Goal: Information Seeking & Learning: Learn about a topic

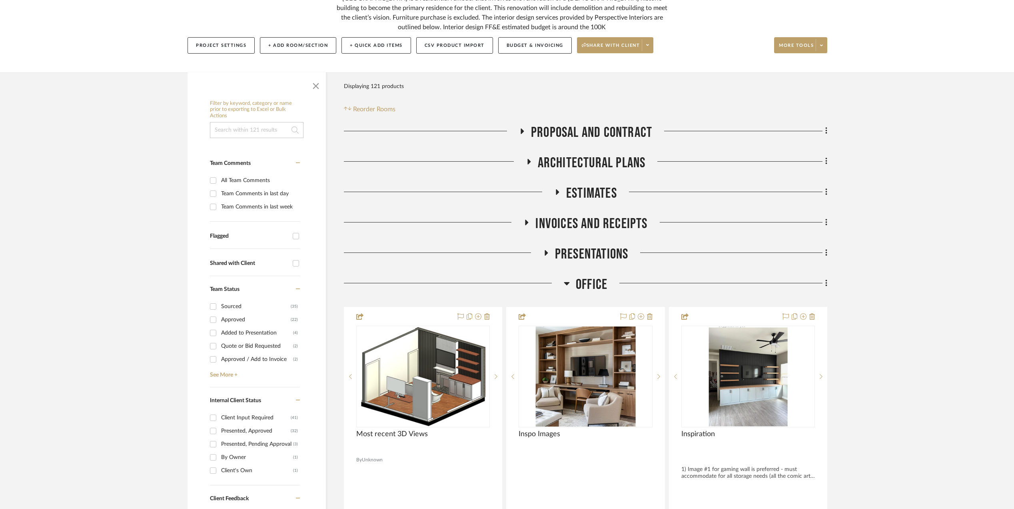
scroll to position [106, 0]
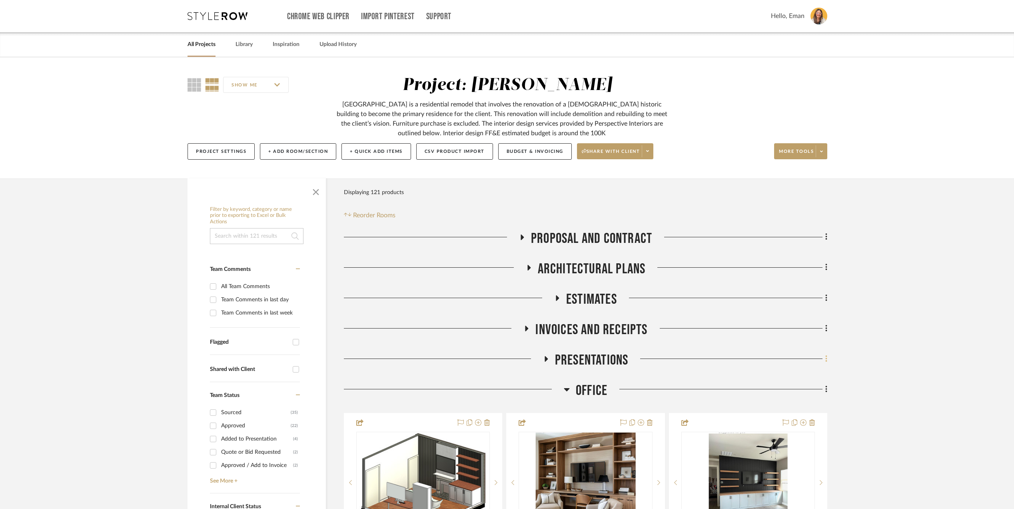
scroll to position [0, 0]
click at [204, 43] on link "All Projects" at bounding box center [202, 45] width 28 height 11
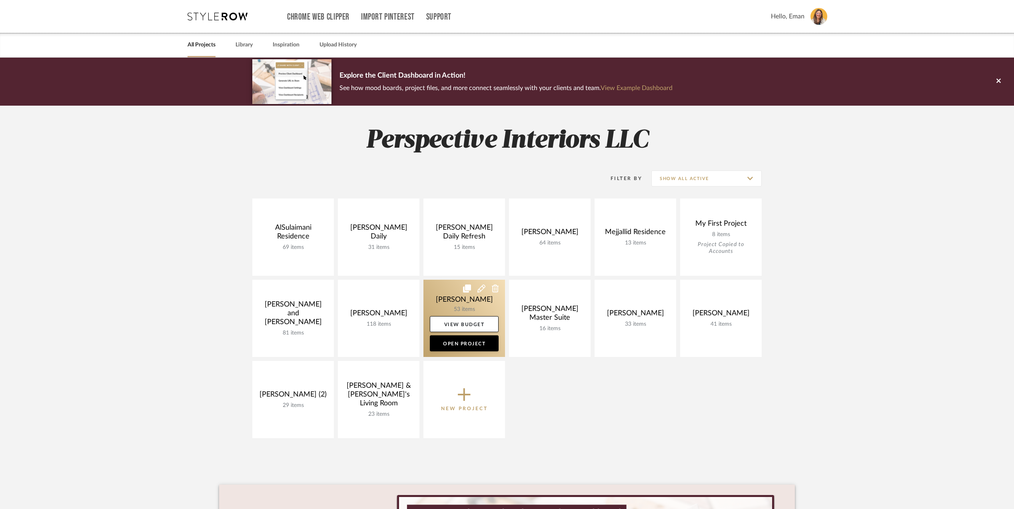
click at [447, 293] on link at bounding box center [464, 317] width 82 height 77
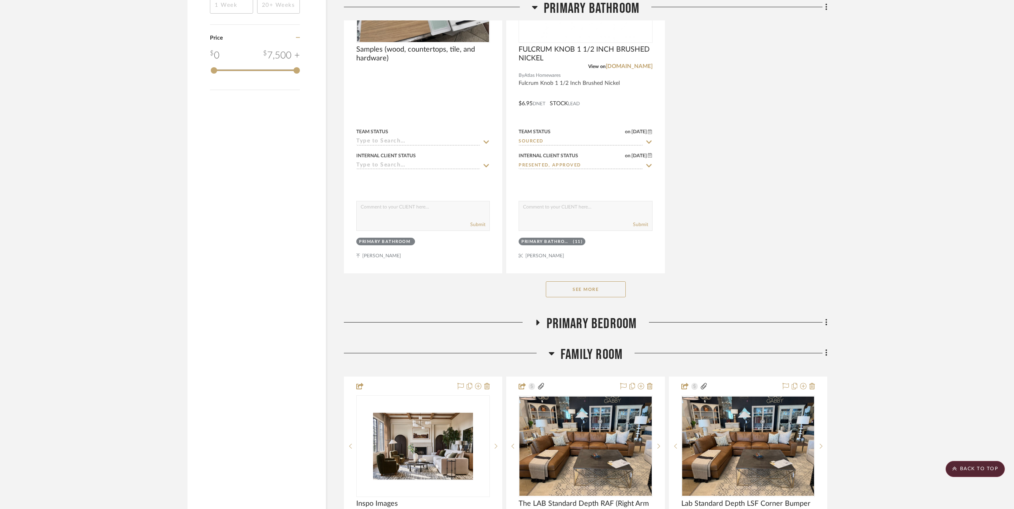
scroll to position [1546, 0]
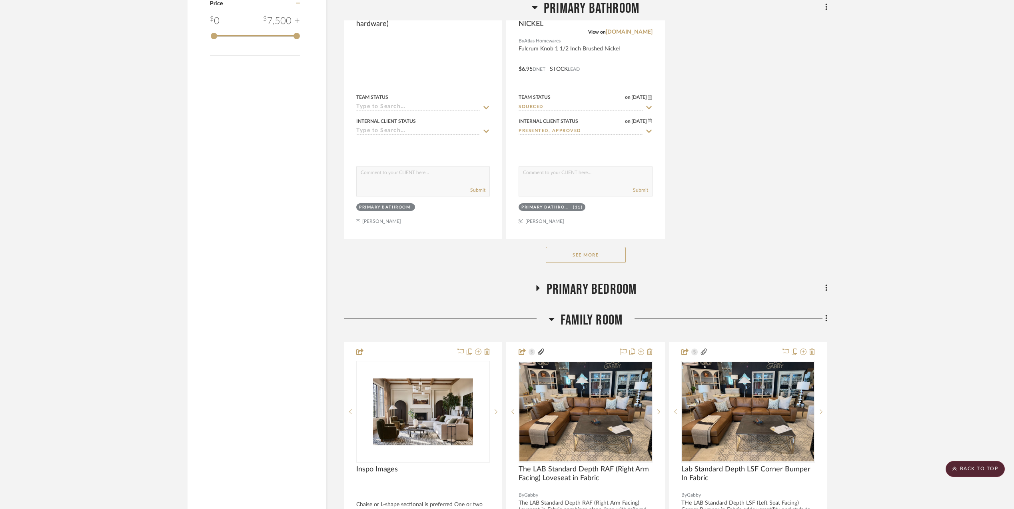
click at [588, 249] on button "See More" at bounding box center [586, 255] width 80 height 16
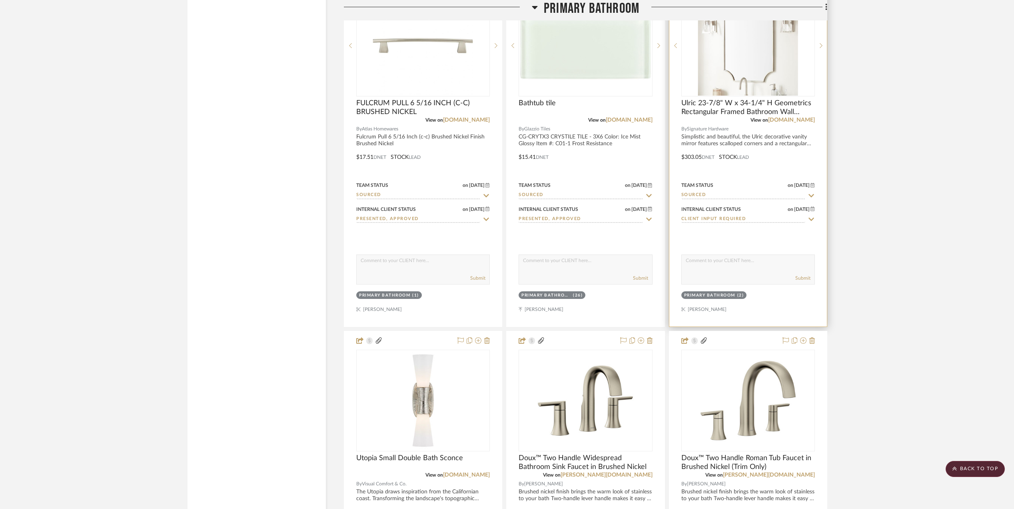
scroll to position [1865, 0]
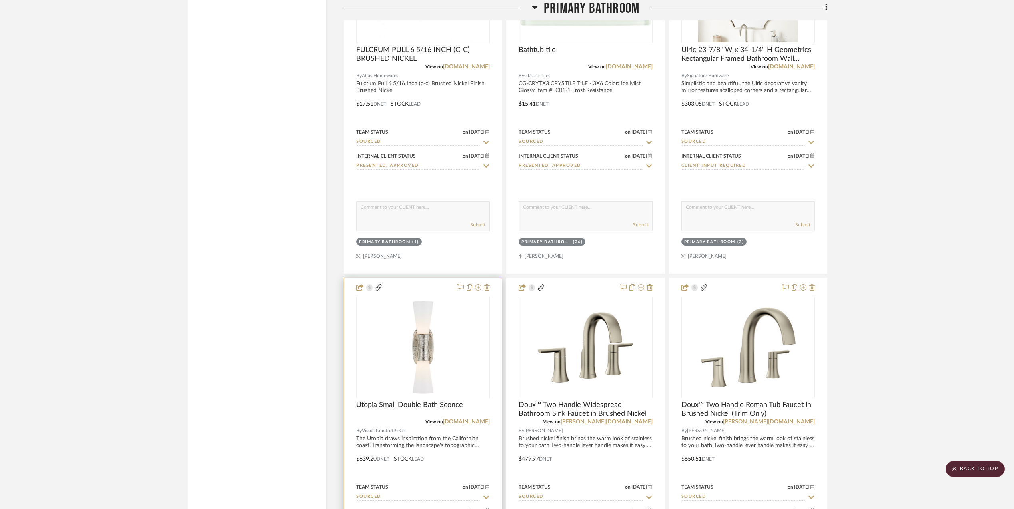
click at [423, 349] on img "0" at bounding box center [423, 347] width 100 height 100
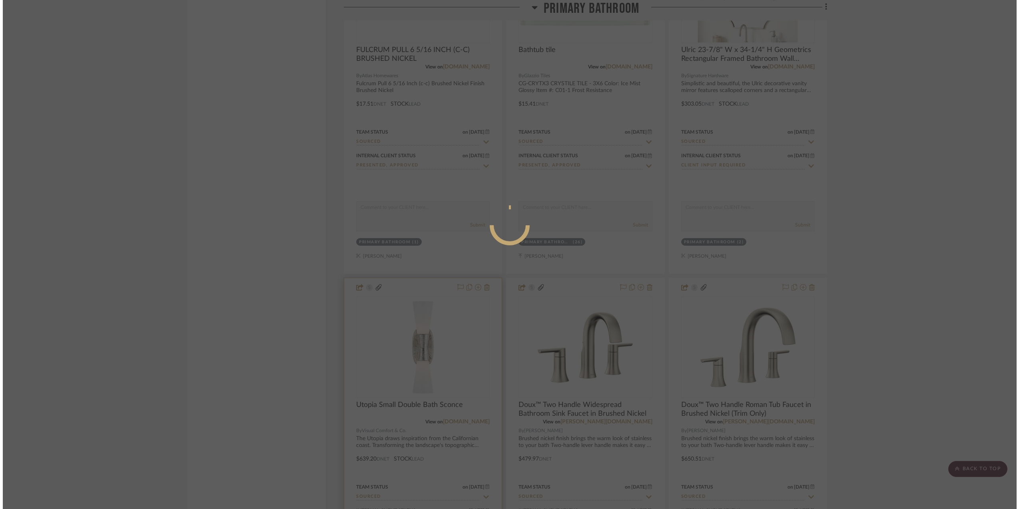
scroll to position [0, 0]
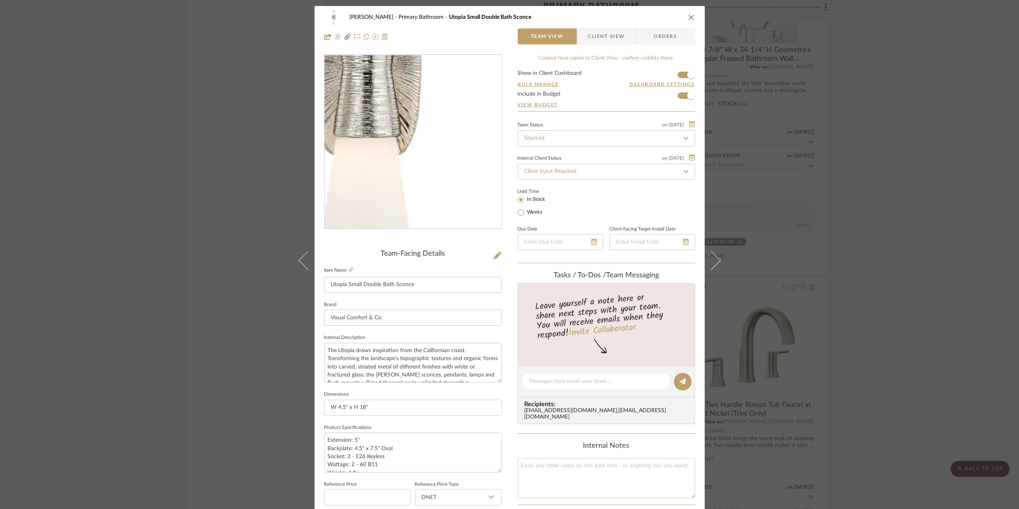
click at [426, 167] on img "0" at bounding box center [413, 142] width 174 height 174
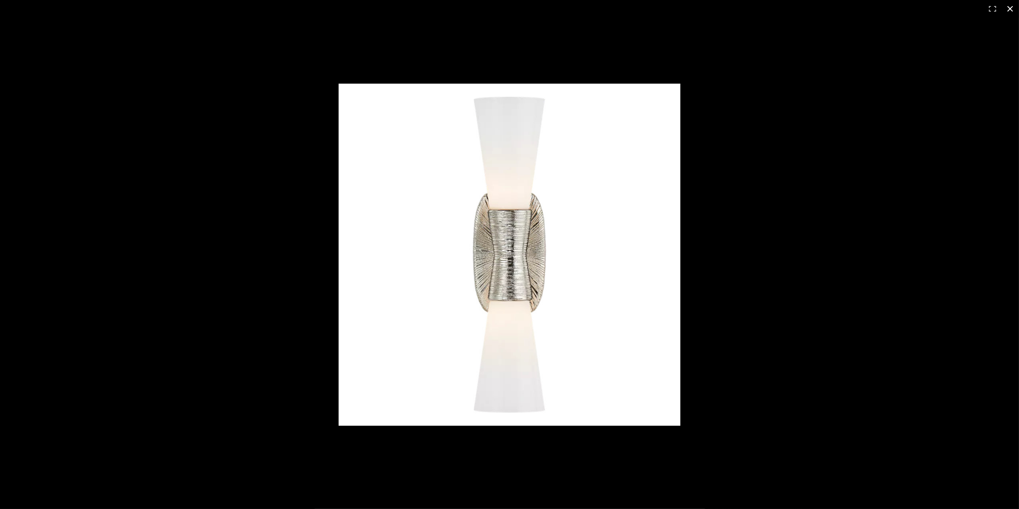
click at [1008, 10] on button at bounding box center [1010, 9] width 18 height 18
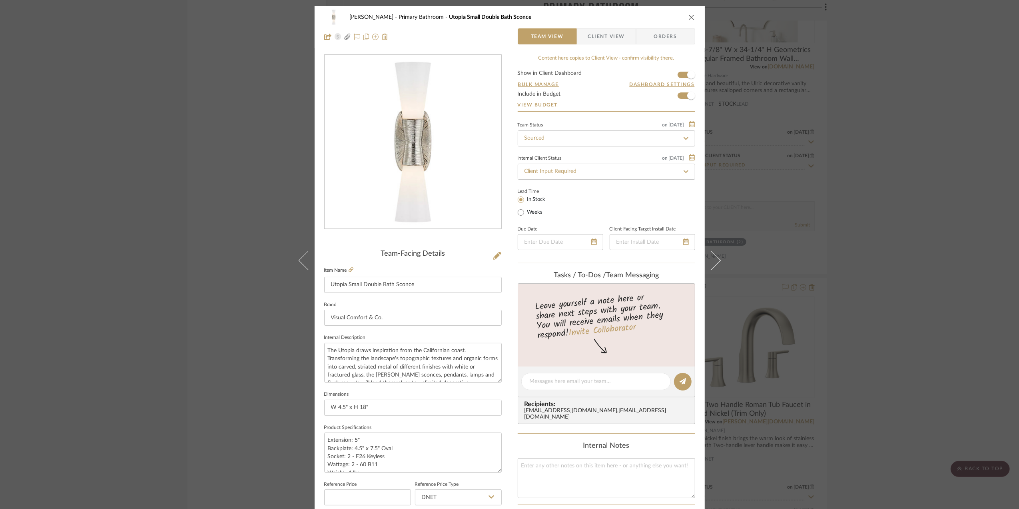
click at [931, 231] on div "[PERSON_NAME] Primary Bathroom Utopia Small Double Bath Sconce Team View Client…" at bounding box center [509, 254] width 1019 height 509
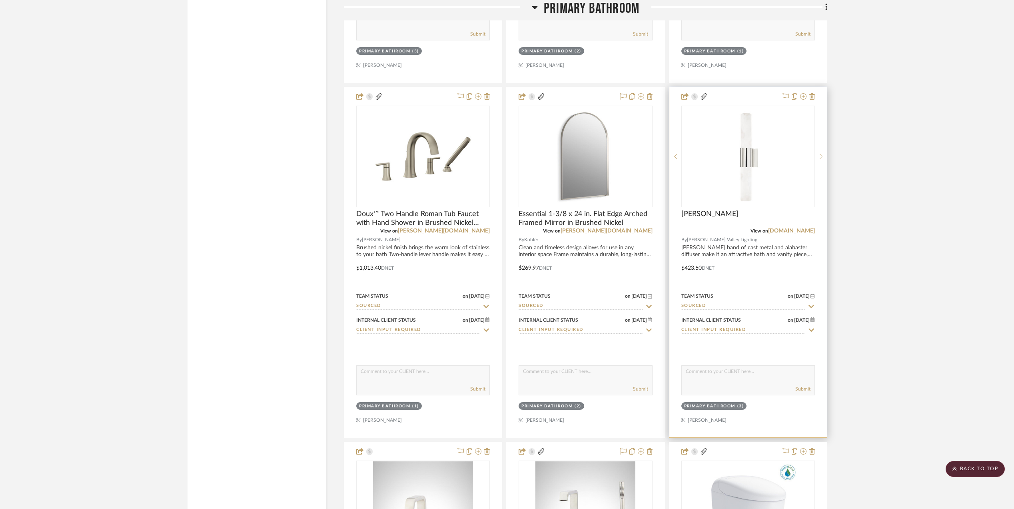
scroll to position [2399, 0]
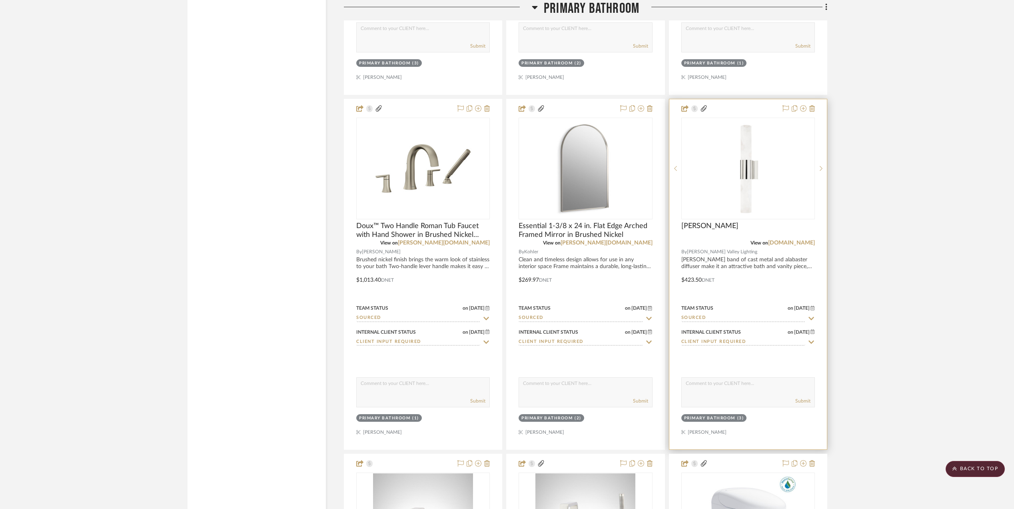
click at [749, 167] on img "0" at bounding box center [748, 168] width 100 height 100
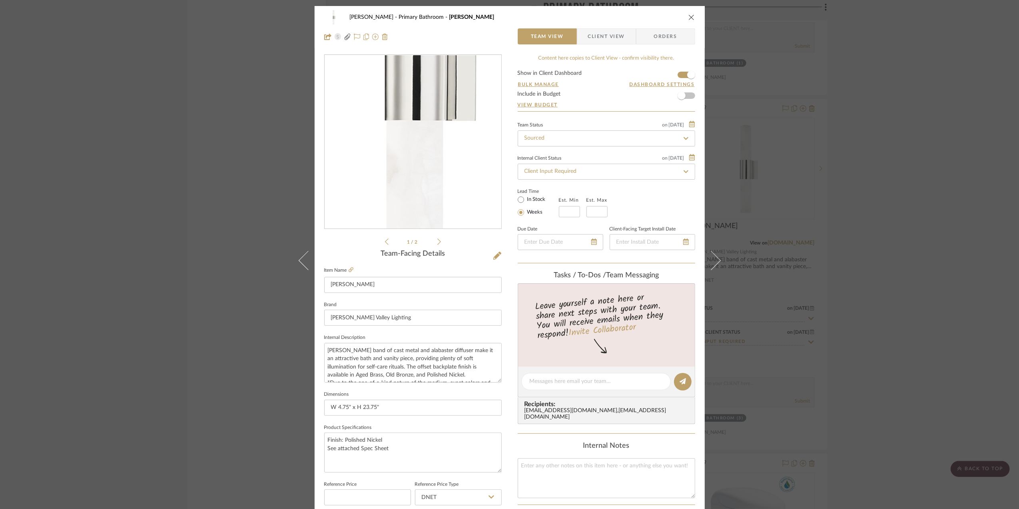
click at [406, 168] on img "0" at bounding box center [413, 142] width 174 height 174
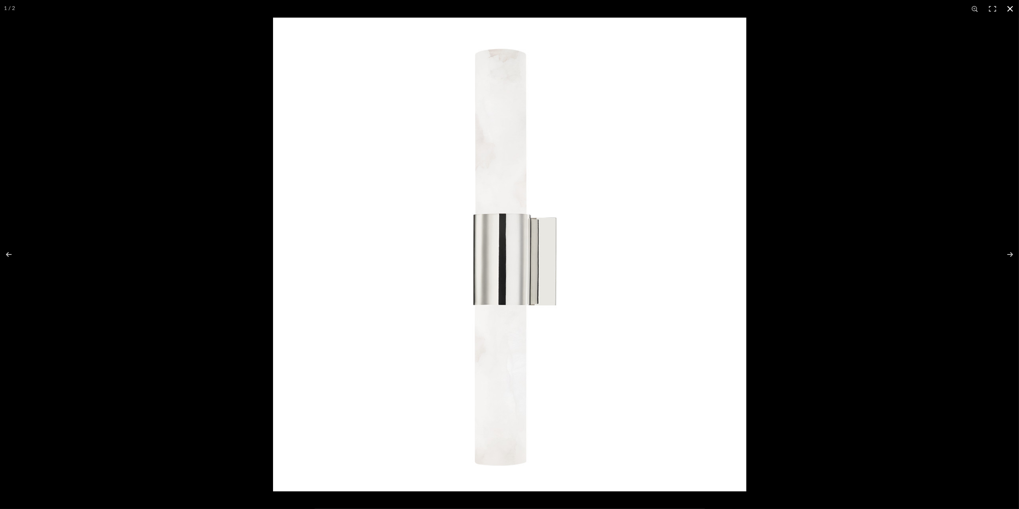
click at [1011, 11] on button at bounding box center [1010, 9] width 18 height 18
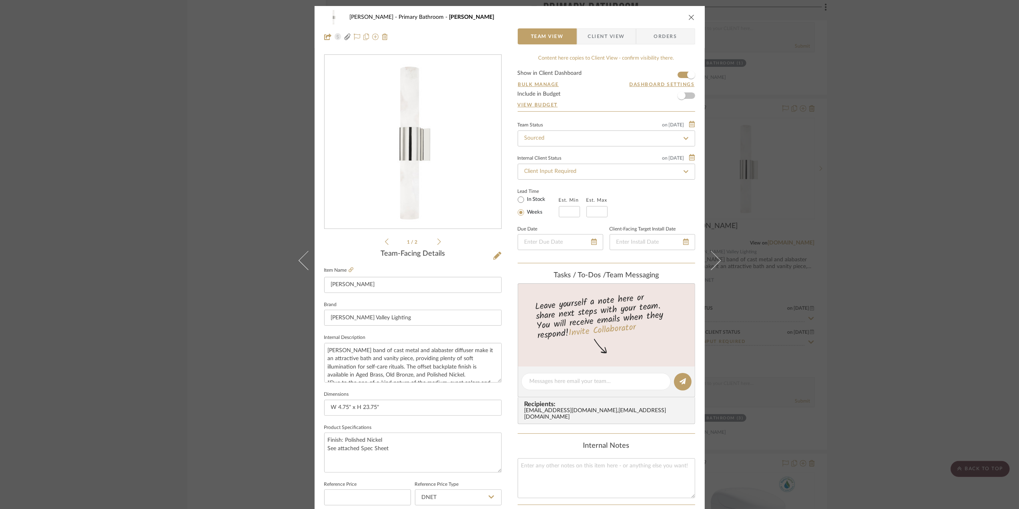
click at [910, 178] on div "[PERSON_NAME][GEOGRAPHIC_DATA] Bathroom [PERSON_NAME] Team View Client View Ord…" at bounding box center [509, 254] width 1019 height 509
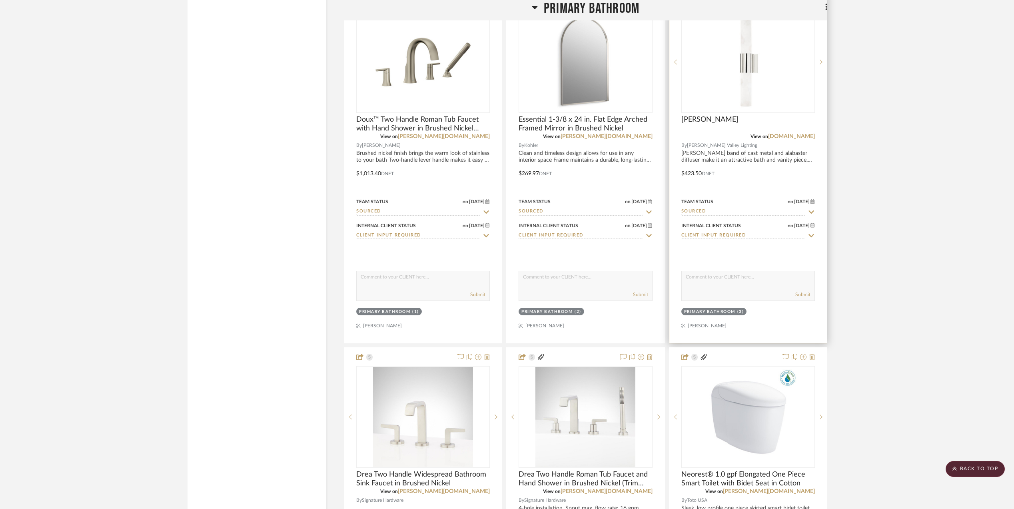
scroll to position [2399, 0]
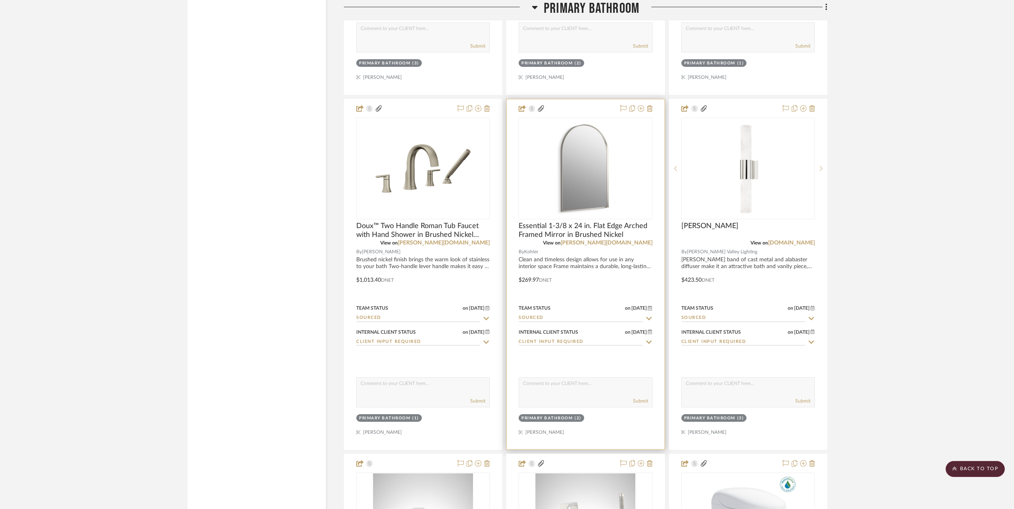
click at [584, 177] on img "0" at bounding box center [585, 168] width 100 height 100
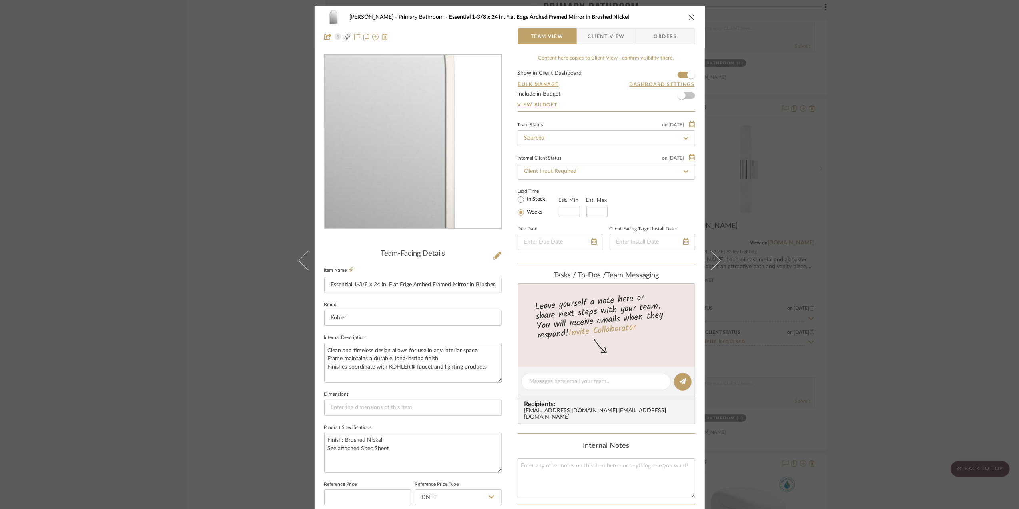
click at [437, 140] on img "0" at bounding box center [413, 142] width 174 height 174
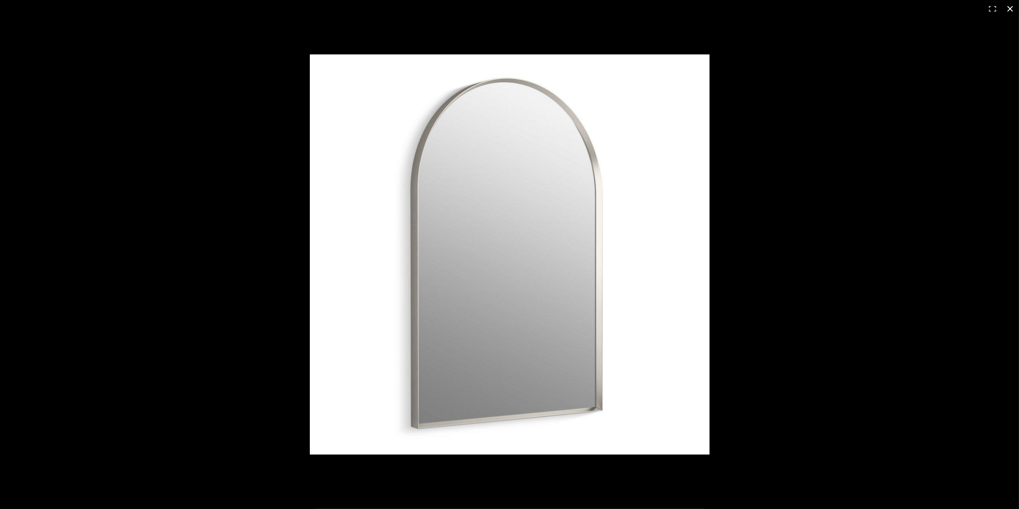
click at [1009, 7] on button at bounding box center [1010, 9] width 18 height 18
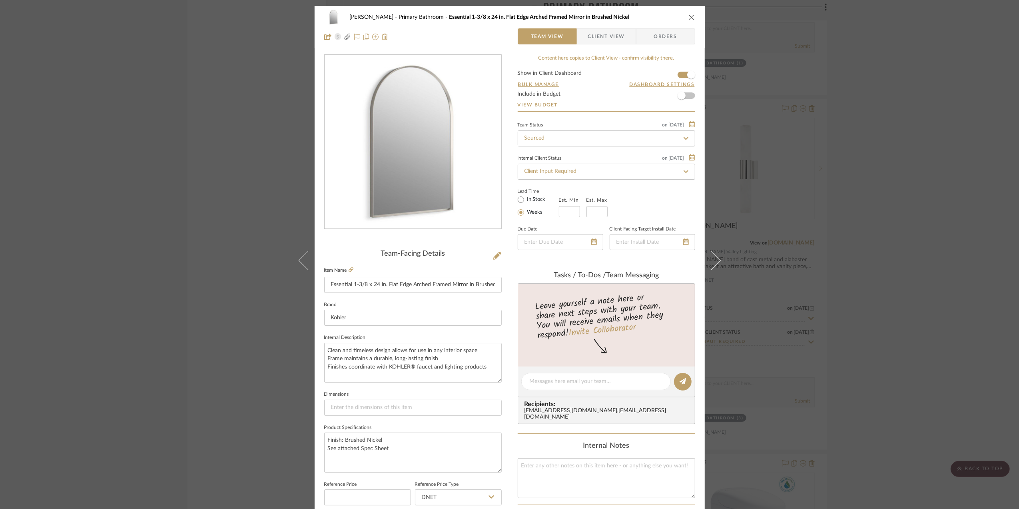
click at [856, 269] on div "[PERSON_NAME] Primary Bathroom Essential 1-3/8 x 24 in. Flat Edge Arched Framed…" at bounding box center [509, 254] width 1019 height 509
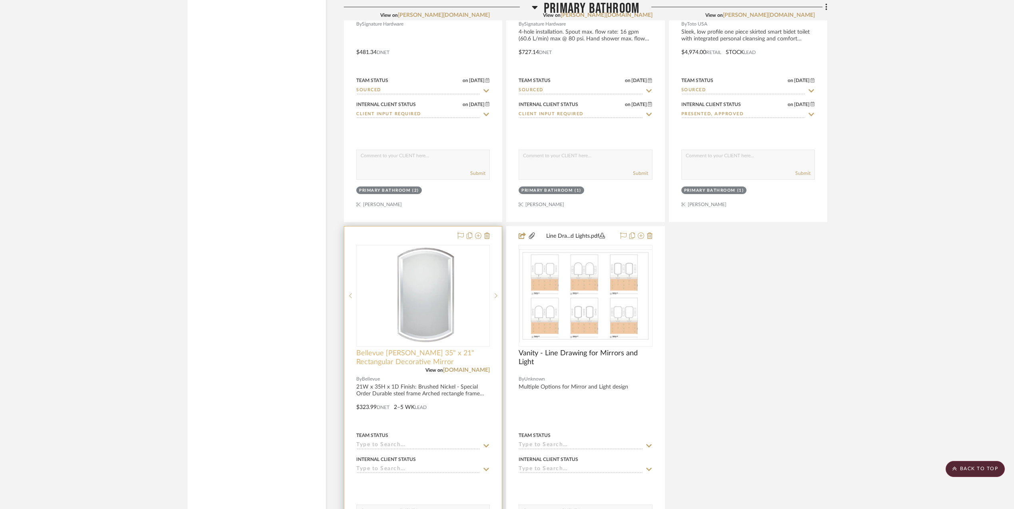
scroll to position [2985, 0]
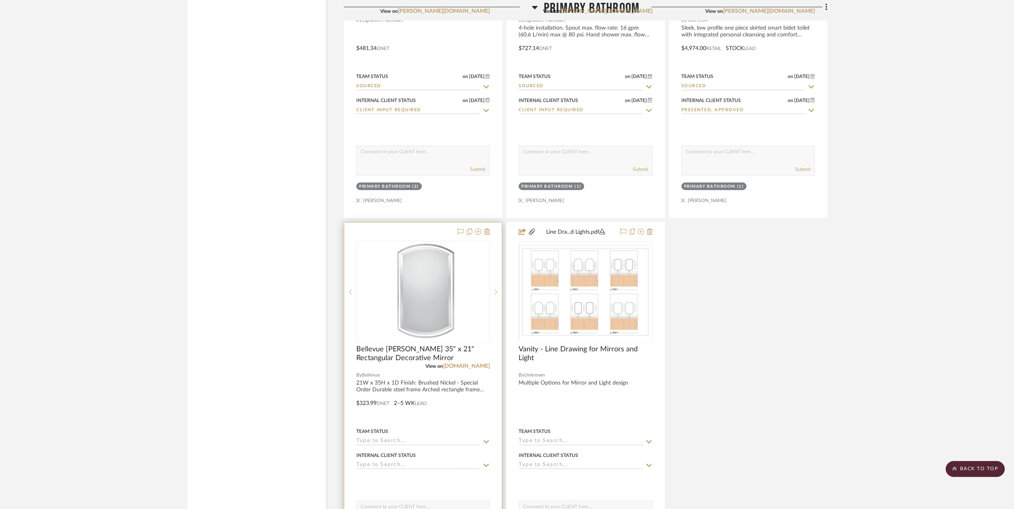
click at [0, 0] on img at bounding box center [0, 0] width 0 height 0
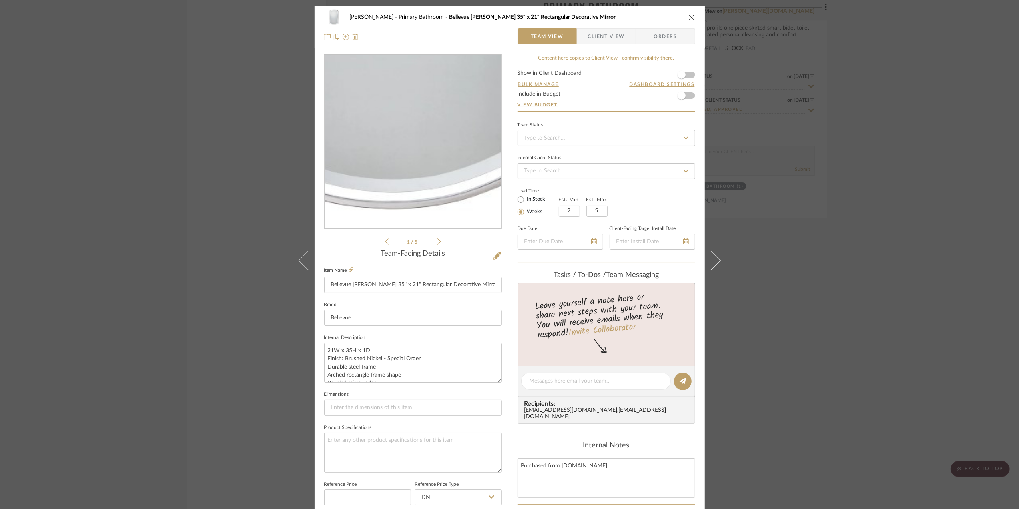
click at [421, 211] on img "0" at bounding box center [412, 142] width 126 height 174
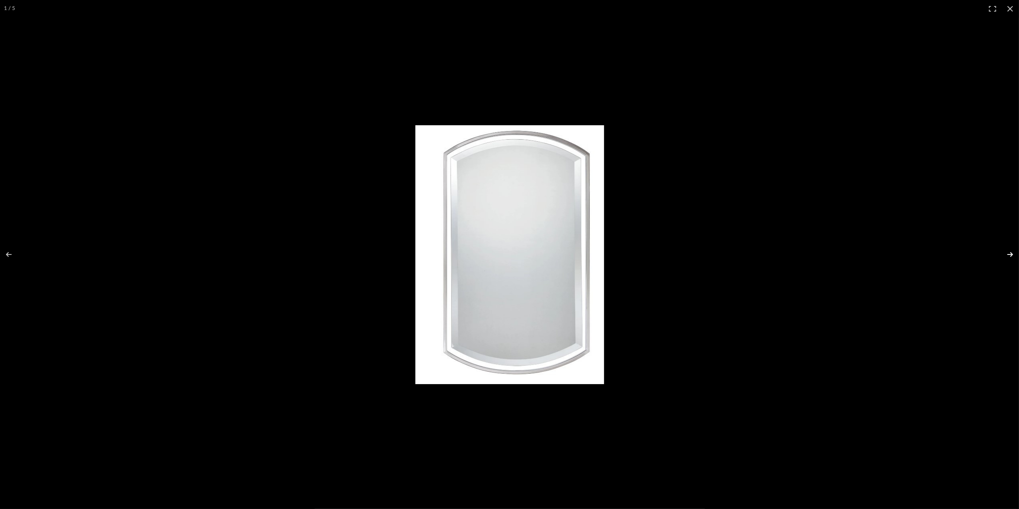
click at [1007, 253] on button at bounding box center [1005, 254] width 28 height 40
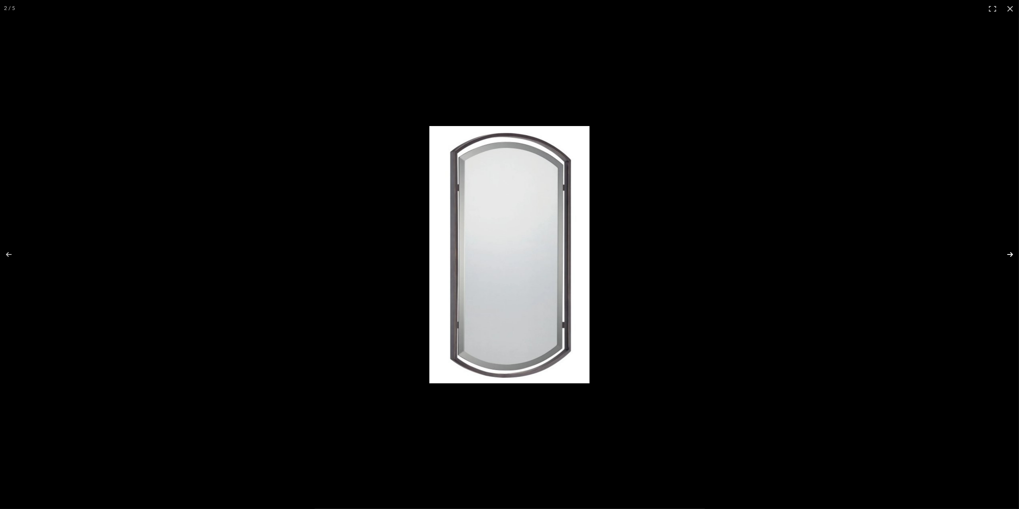
click at [1007, 255] on button at bounding box center [1005, 254] width 28 height 40
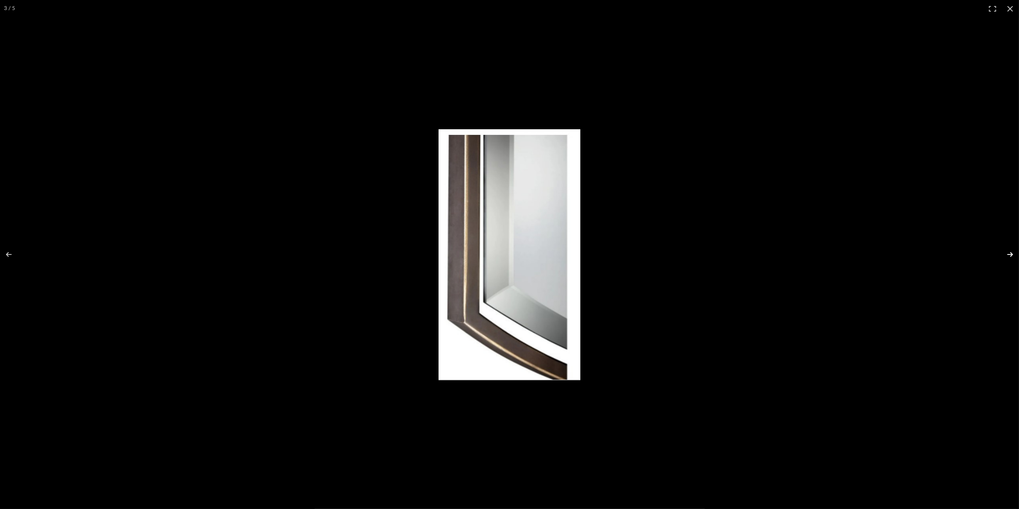
click at [1007, 255] on button at bounding box center [1005, 254] width 28 height 40
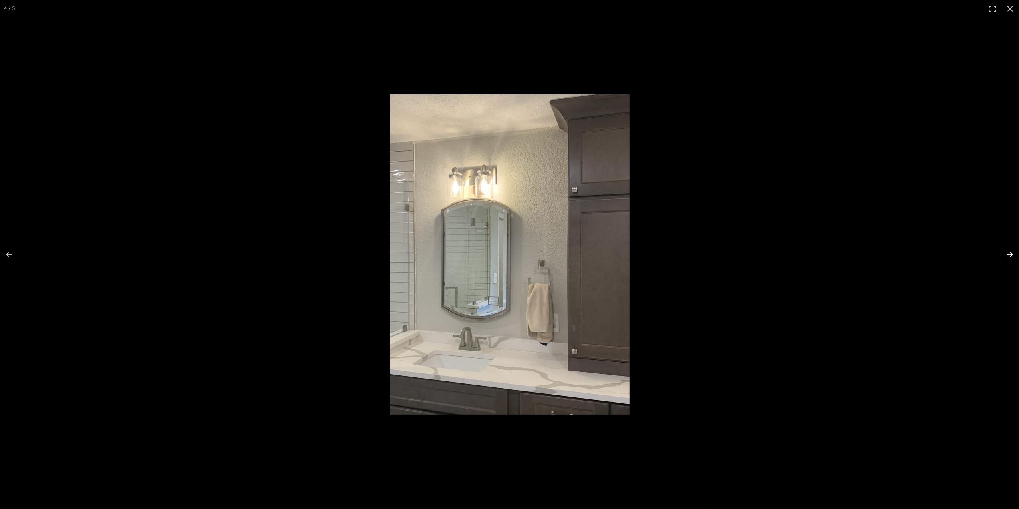
click at [1011, 253] on button at bounding box center [1005, 254] width 28 height 40
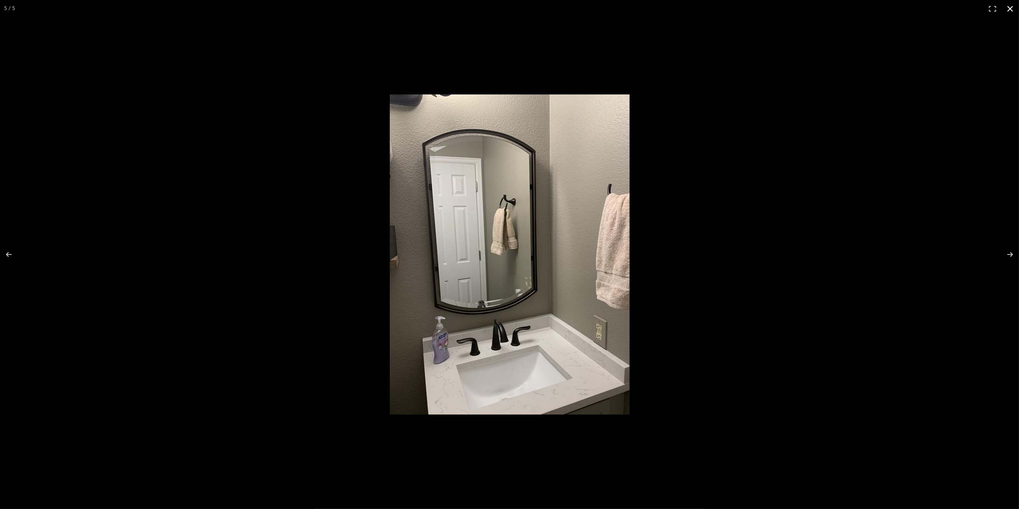
click at [1009, 10] on button at bounding box center [1010, 9] width 18 height 18
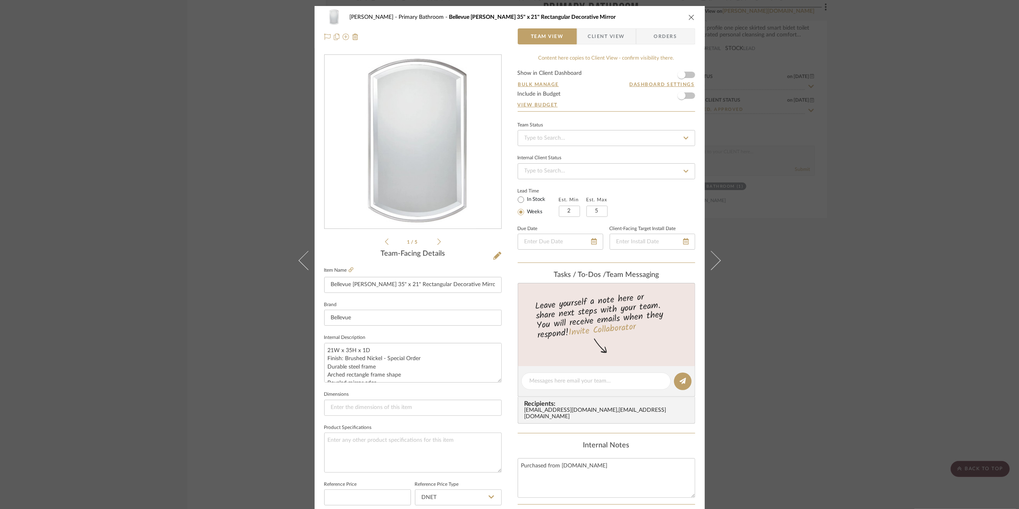
click at [859, 283] on div "[PERSON_NAME] Primary Bathroom Bellevue [PERSON_NAME] 35" x 21" Rectangular Dec…" at bounding box center [509, 254] width 1019 height 509
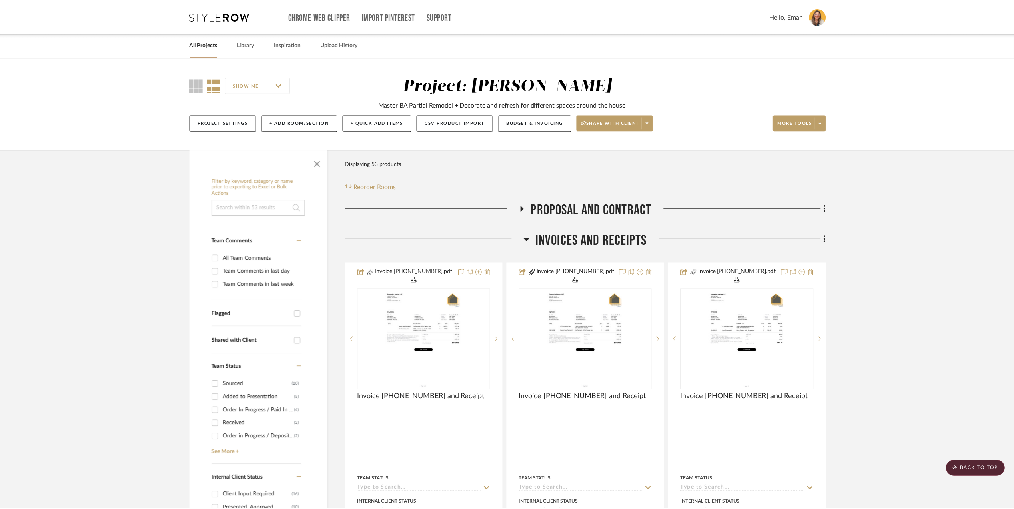
scroll to position [2985, 0]
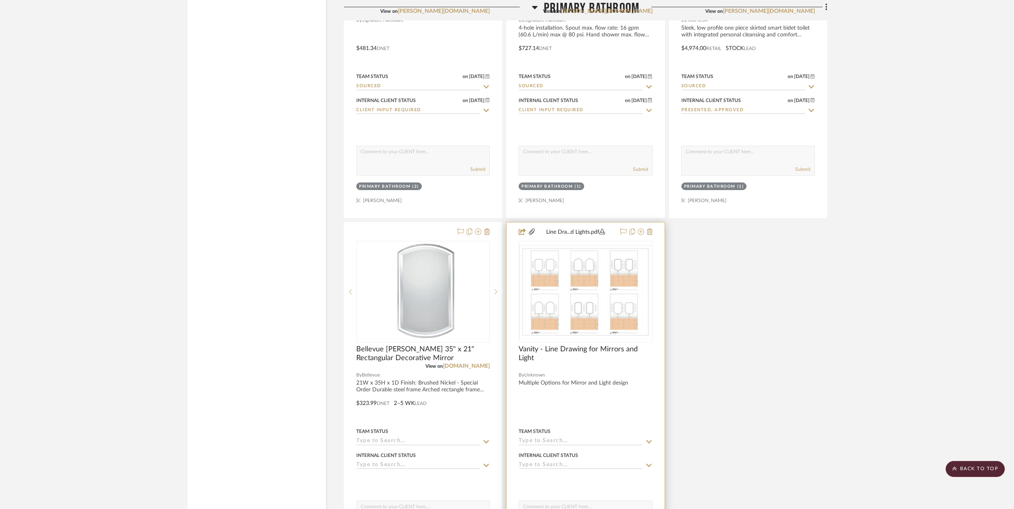
click at [583, 301] on img "0" at bounding box center [585, 291] width 132 height 93
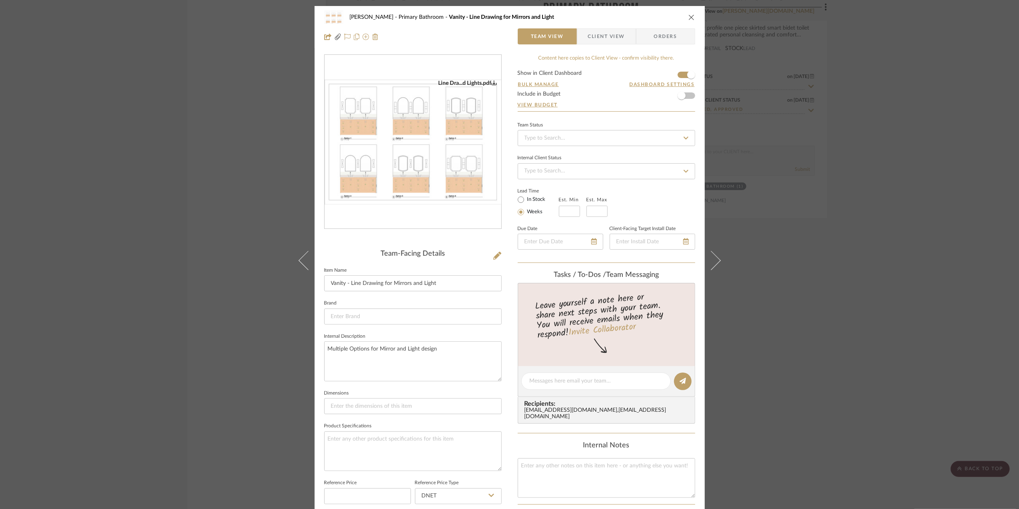
click at [431, 162] on img "0" at bounding box center [413, 142] width 177 height 125
click at [900, 188] on div "[PERSON_NAME] Primary Bathroom Vanity - Line Drawing for Mirrors and Light Team…" at bounding box center [509, 254] width 1019 height 509
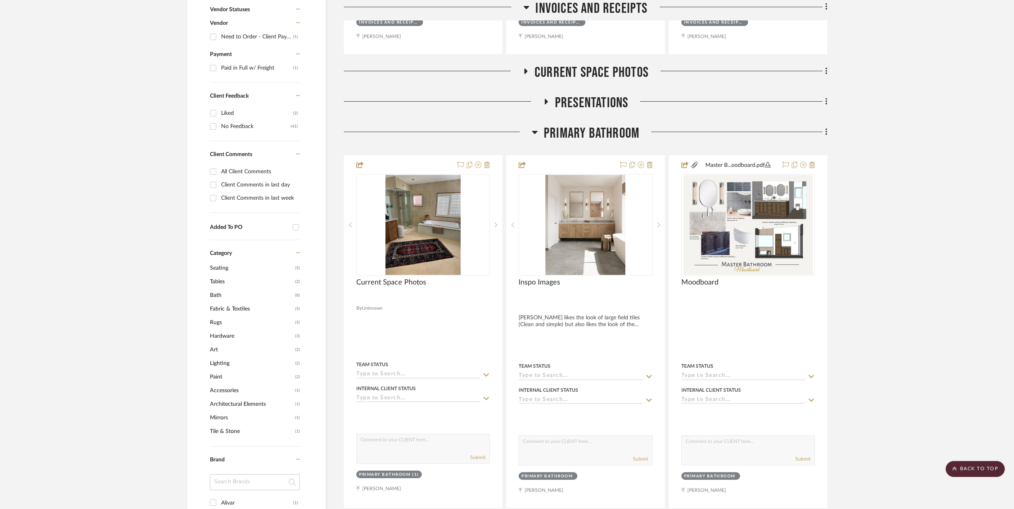
scroll to position [533, 0]
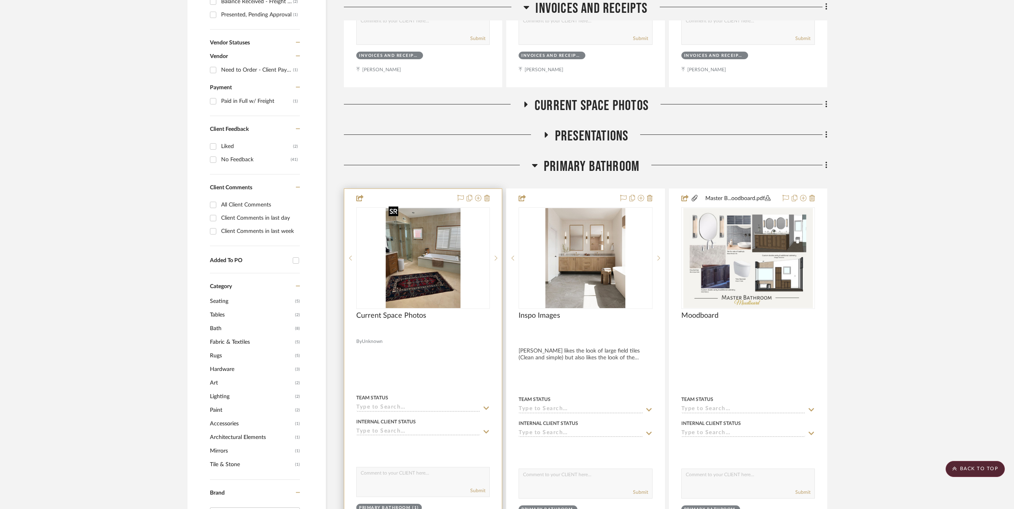
click at [0, 0] on img at bounding box center [0, 0] width 0 height 0
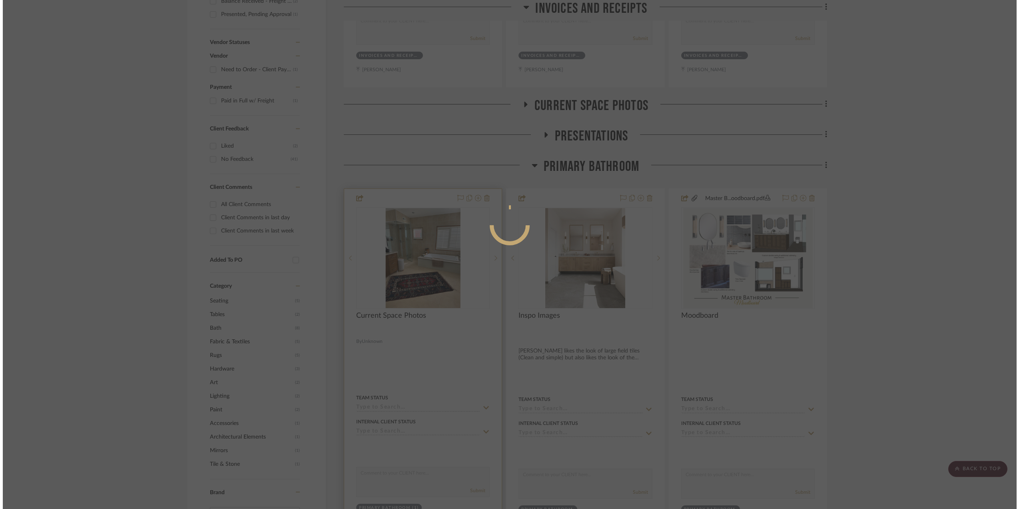
scroll to position [0, 0]
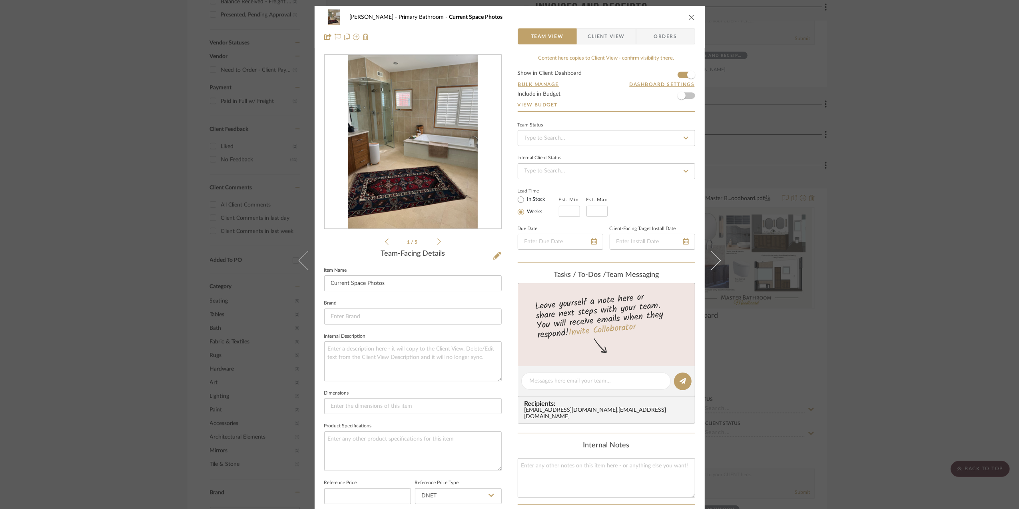
click at [417, 150] on img "0" at bounding box center [413, 142] width 130 height 174
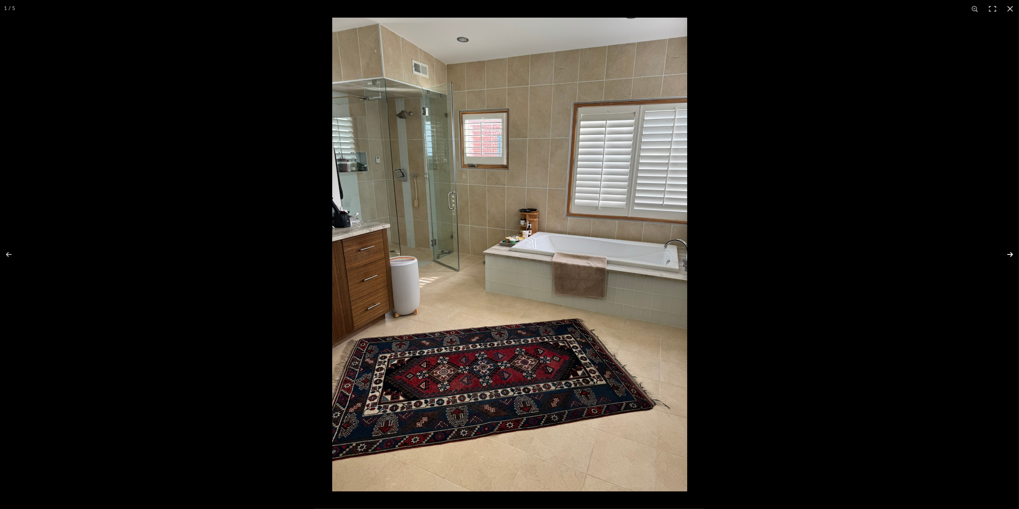
click at [1011, 254] on button at bounding box center [1005, 254] width 28 height 40
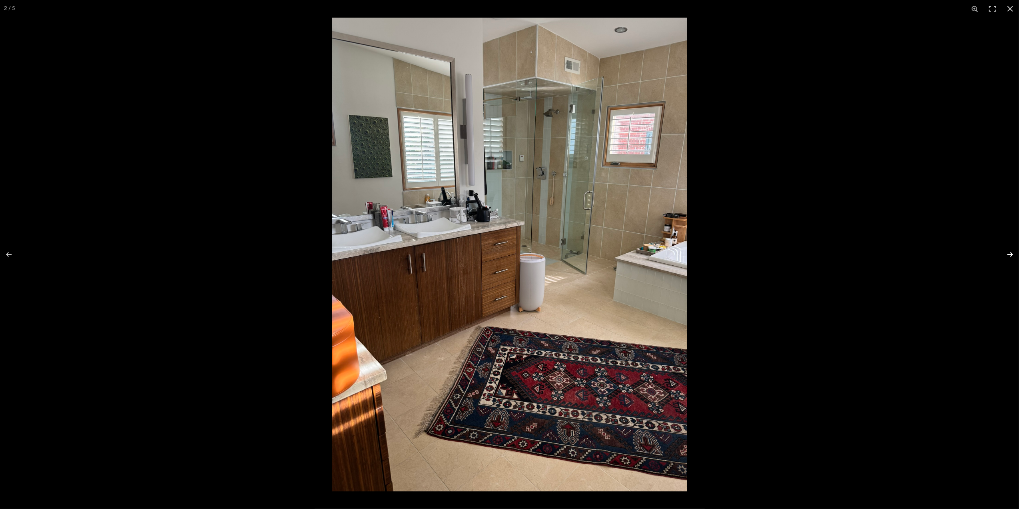
click at [1011, 254] on button at bounding box center [1005, 254] width 28 height 40
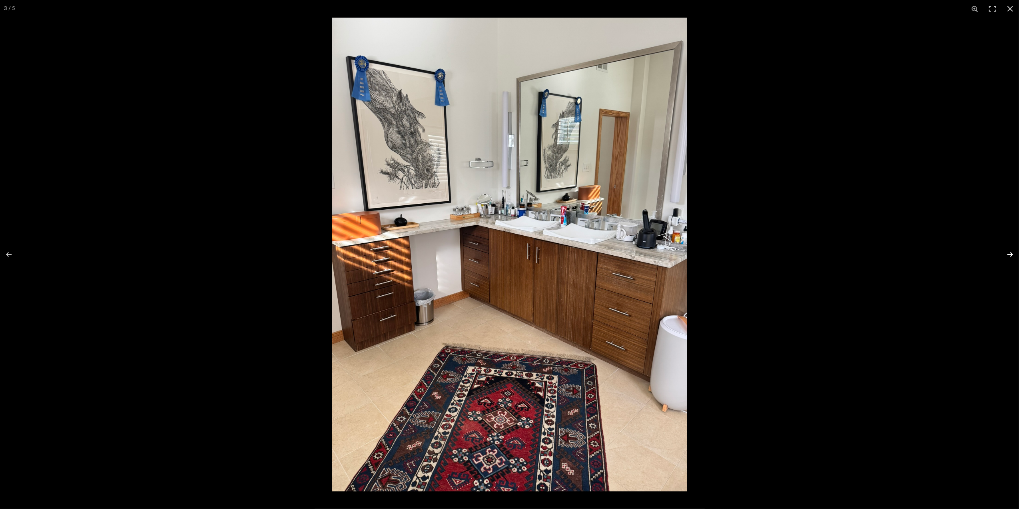
click at [1011, 255] on button at bounding box center [1005, 254] width 28 height 40
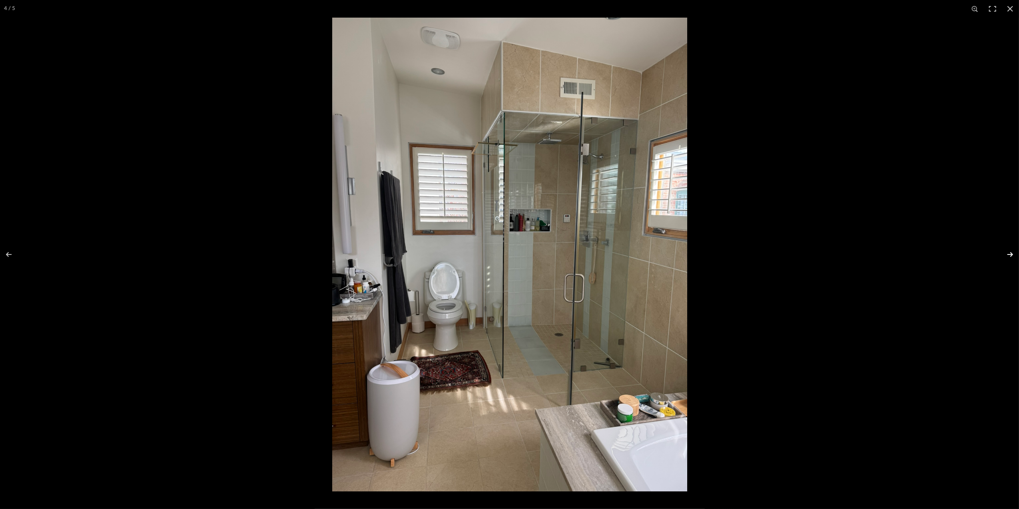
click at [1011, 255] on button at bounding box center [1005, 254] width 28 height 40
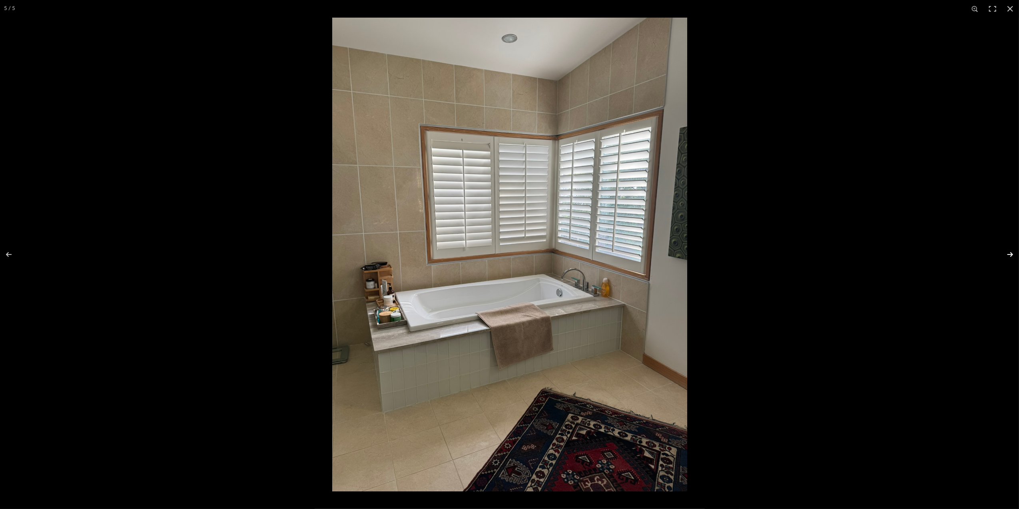
click at [1011, 255] on button at bounding box center [1005, 254] width 28 height 40
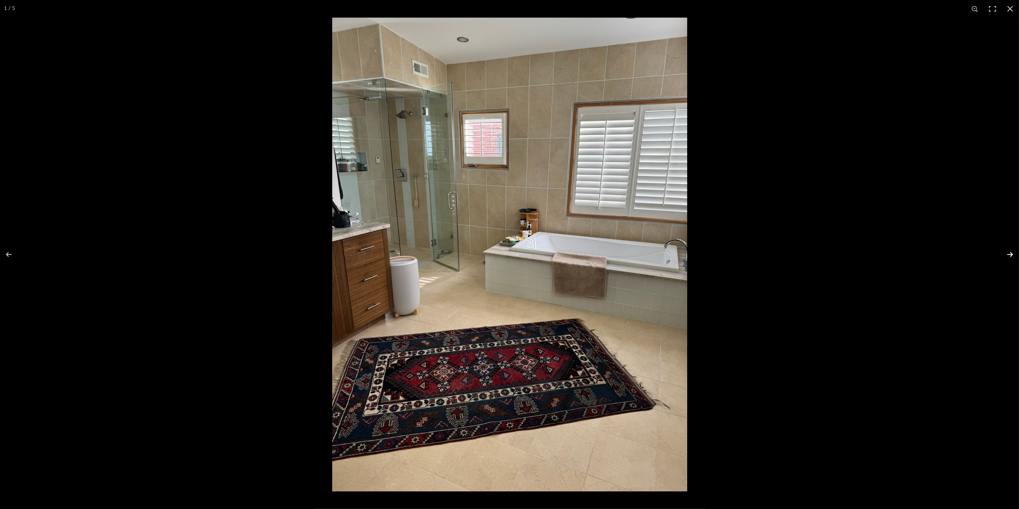
click at [1011, 255] on button at bounding box center [1005, 254] width 28 height 40
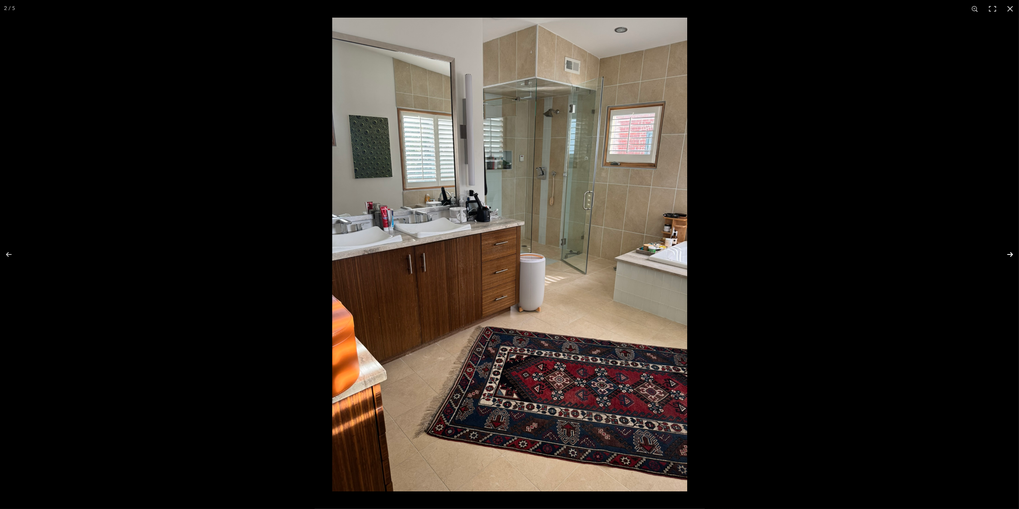
click at [1011, 255] on button at bounding box center [1005, 254] width 28 height 40
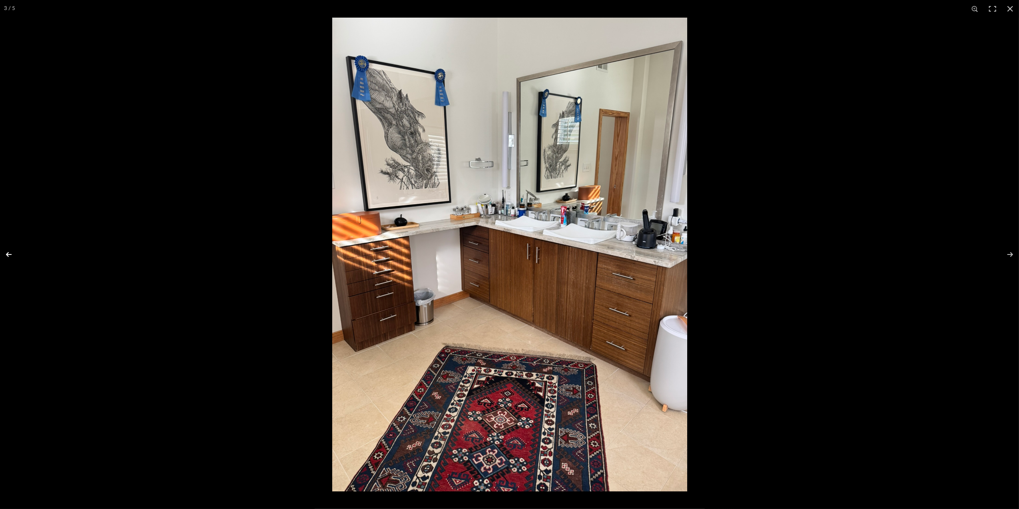
click at [8, 255] on button at bounding box center [14, 254] width 28 height 40
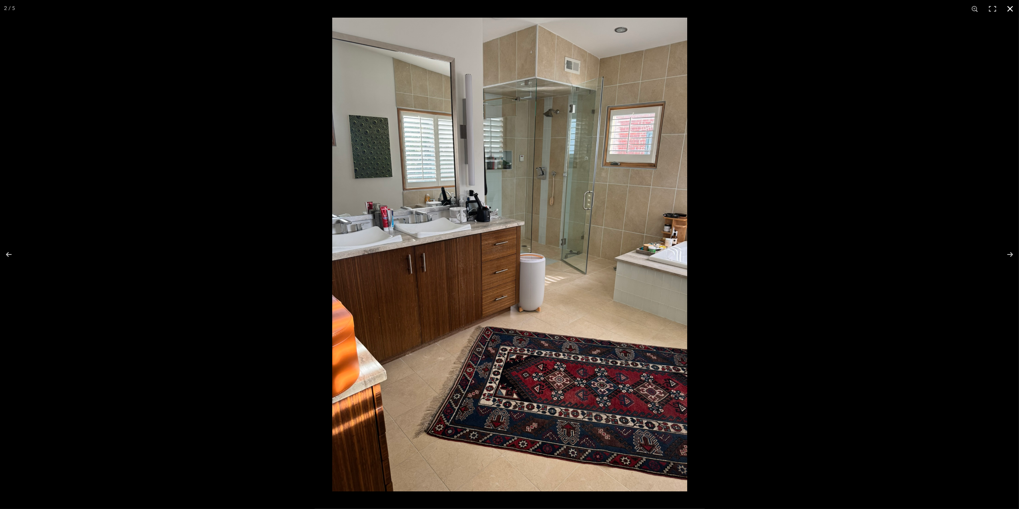
click at [1009, 10] on button at bounding box center [1010, 9] width 18 height 18
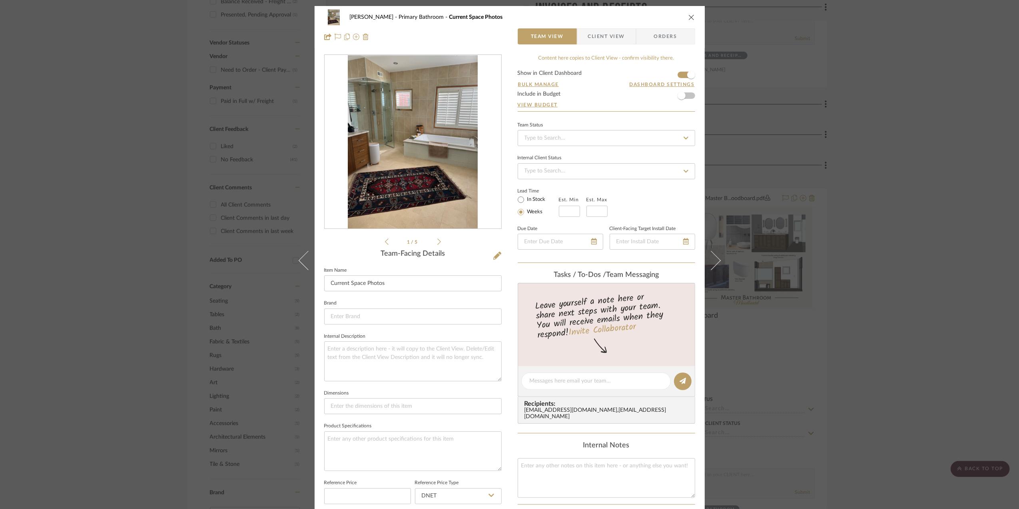
click at [951, 293] on div "[PERSON_NAME] Primary Bathroom Current Space Photos Team View Client View Order…" at bounding box center [509, 254] width 1019 height 509
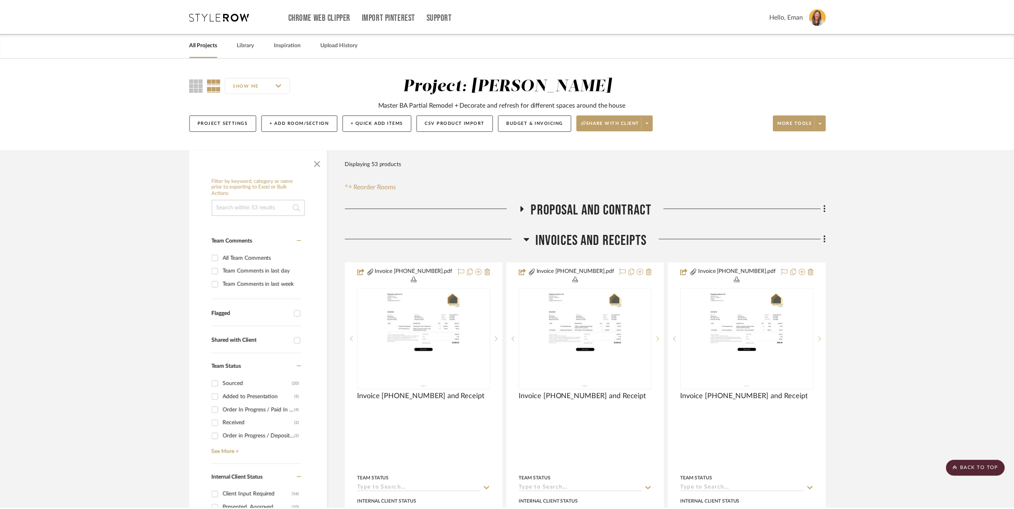
scroll to position [533, 0]
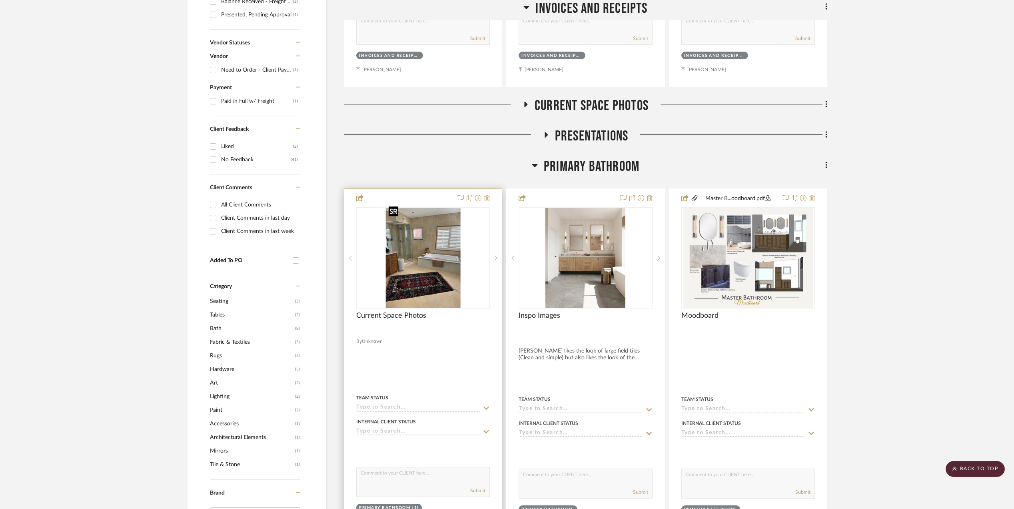
click at [417, 261] on img "0" at bounding box center [422, 258] width 75 height 100
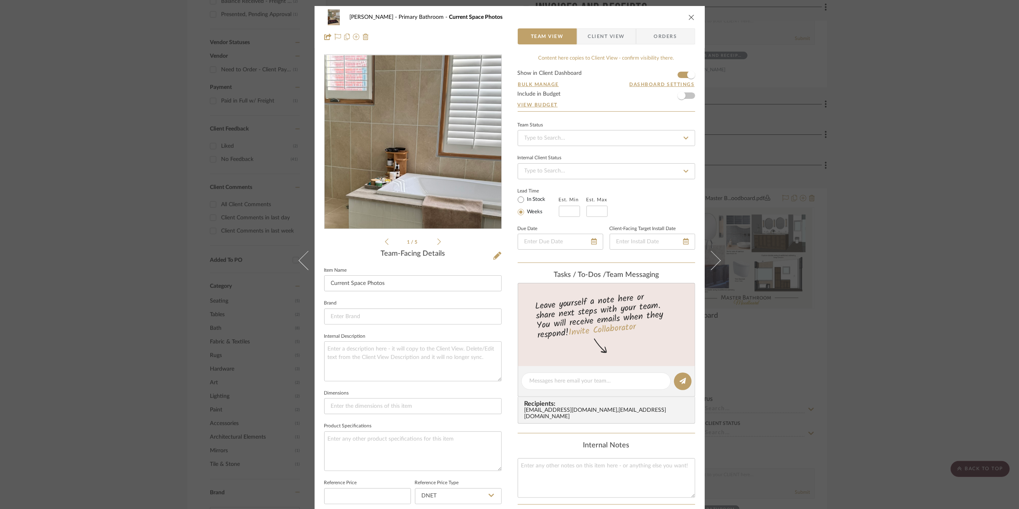
click at [423, 124] on img "0" at bounding box center [413, 142] width 130 height 174
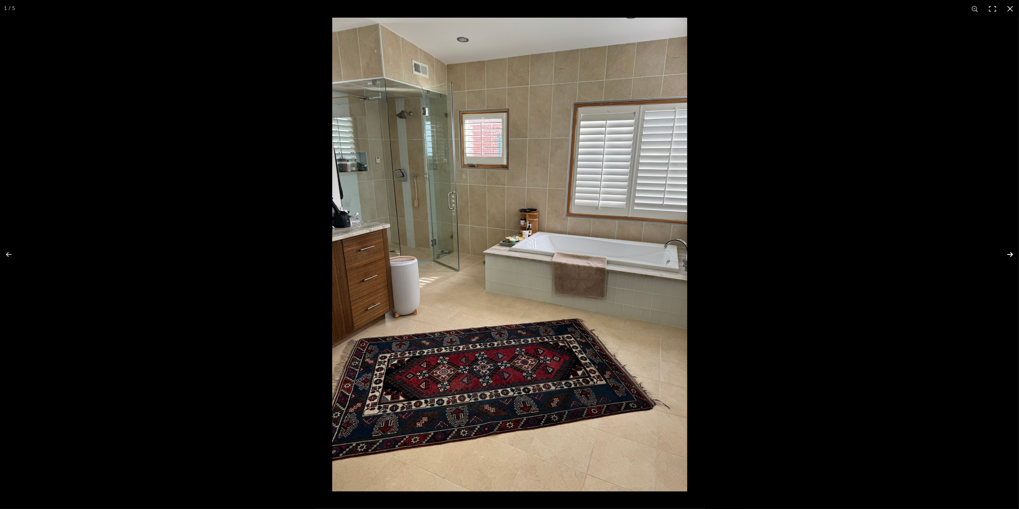
click at [1007, 255] on button at bounding box center [1005, 254] width 28 height 40
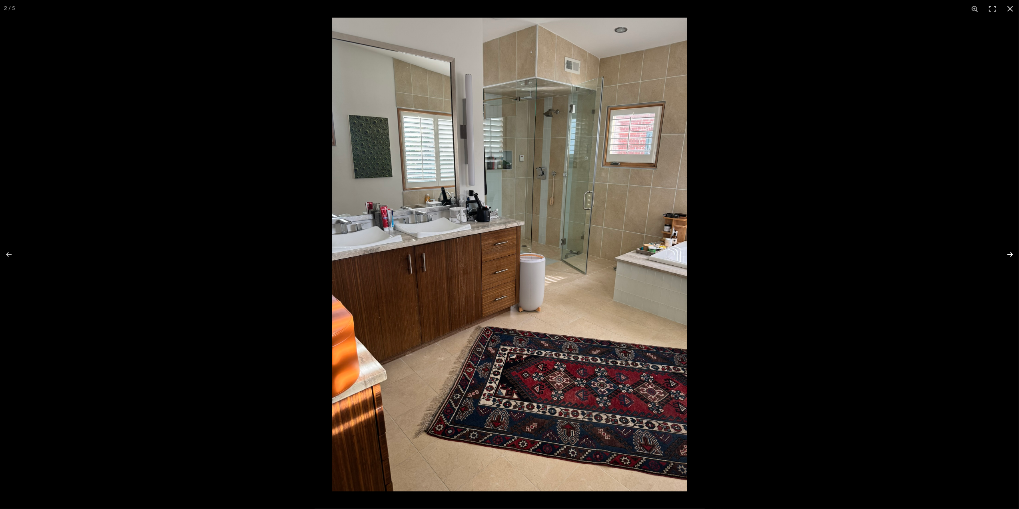
click at [1010, 257] on button at bounding box center [1005, 254] width 28 height 40
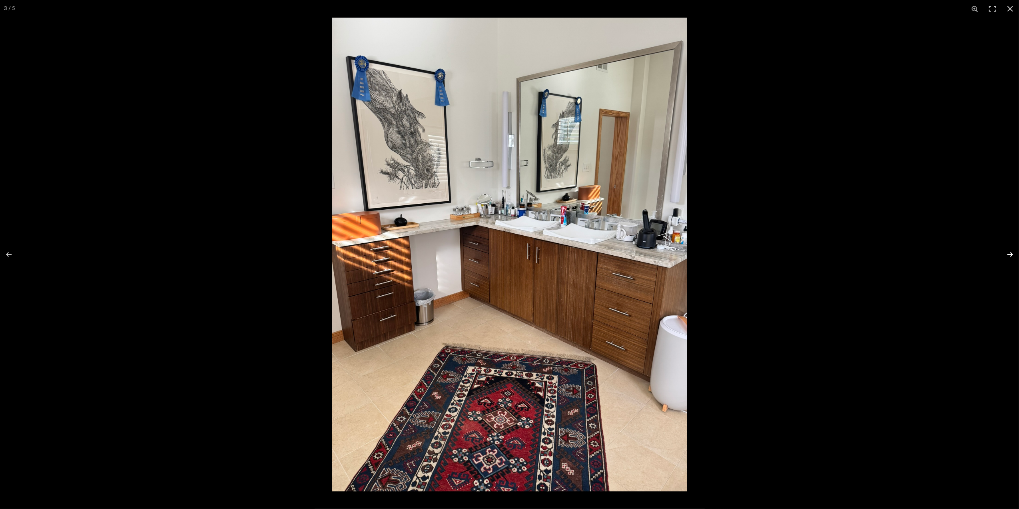
click at [1011, 253] on button at bounding box center [1005, 254] width 28 height 40
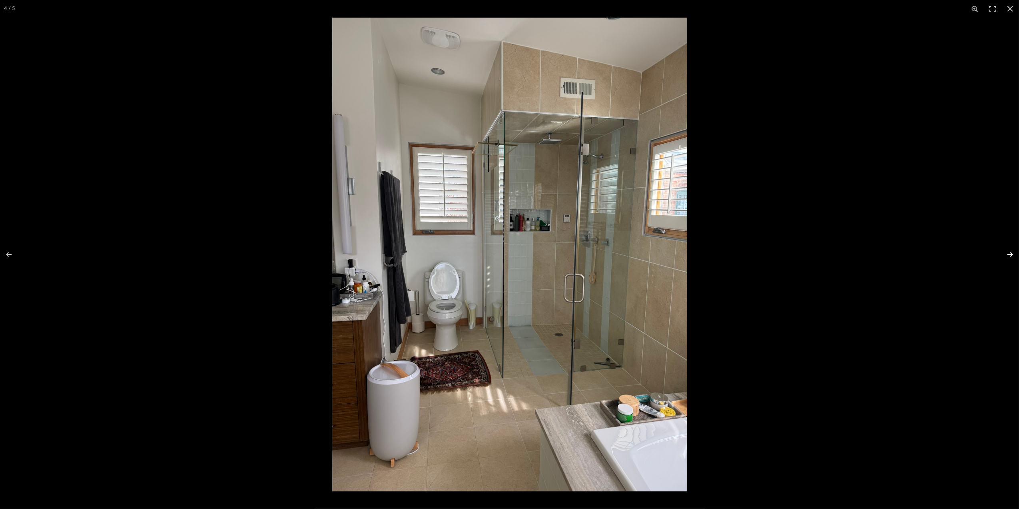
click at [1007, 259] on button at bounding box center [1005, 254] width 28 height 40
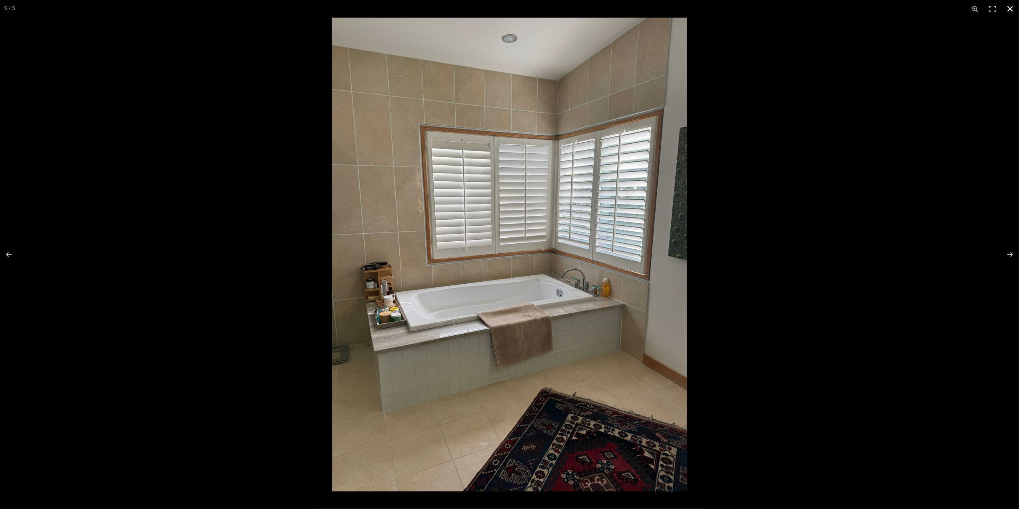
click at [1007, 8] on button at bounding box center [1010, 9] width 18 height 18
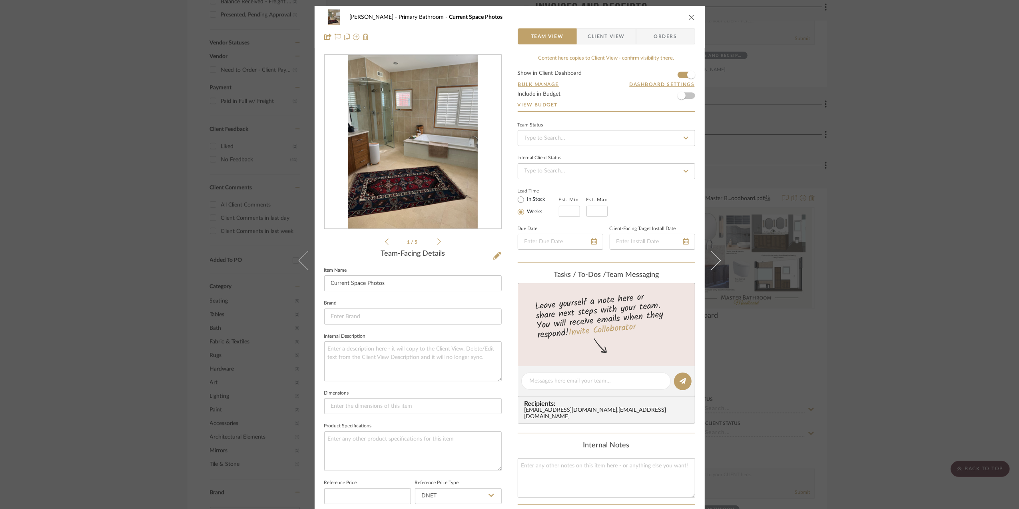
click at [876, 311] on div "[PERSON_NAME] Primary Bathroom Current Space Photos Team View Client View Order…" at bounding box center [509, 254] width 1019 height 509
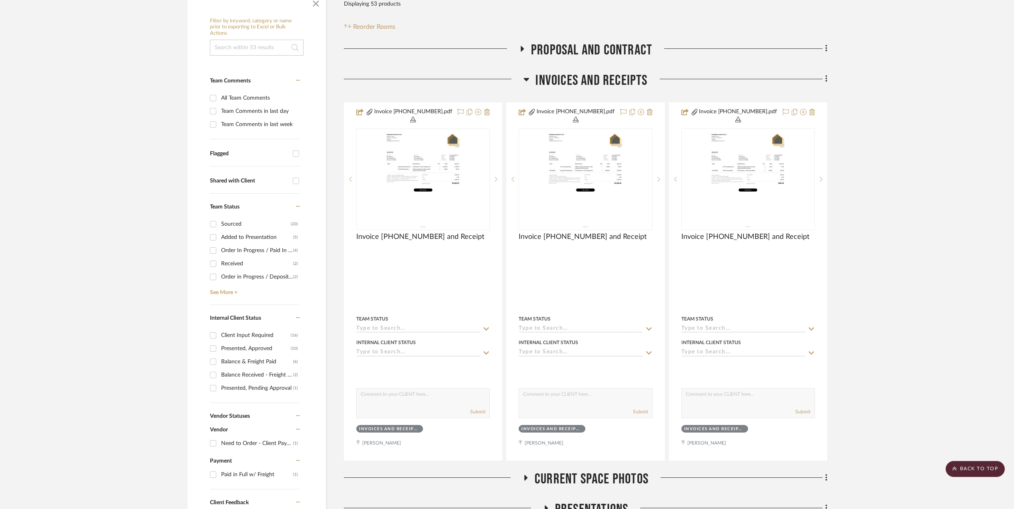
scroll to position [426, 0]
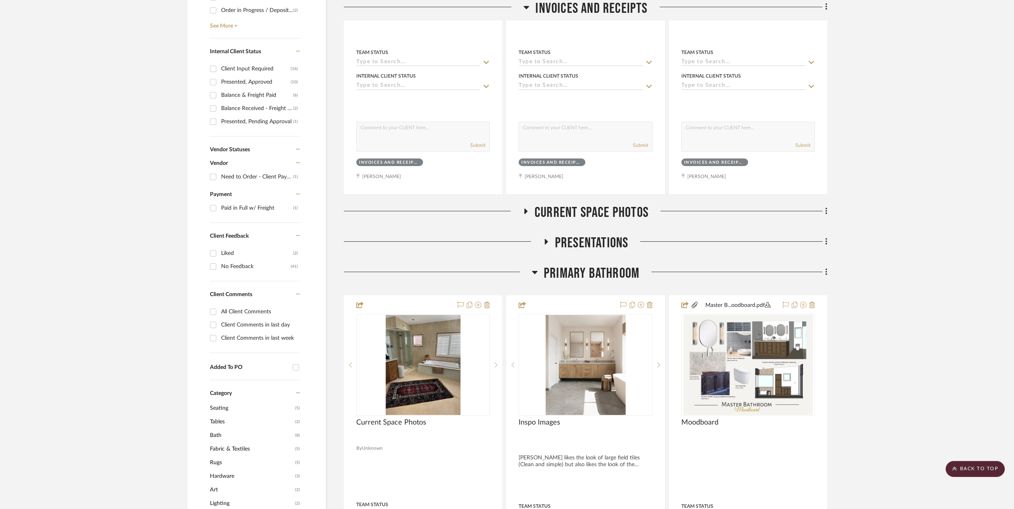
click at [535, 271] on icon at bounding box center [535, 272] width 6 height 3
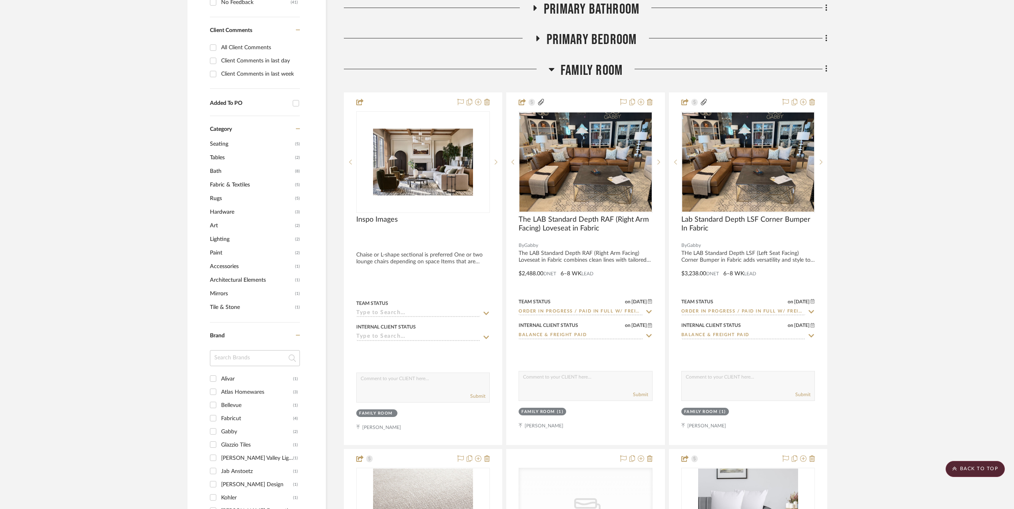
scroll to position [693, 0]
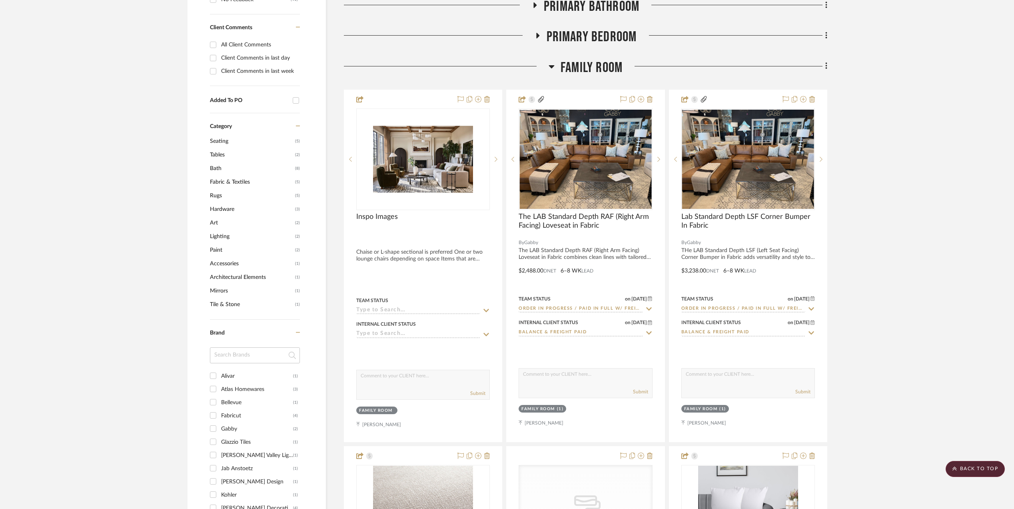
click at [550, 65] on icon at bounding box center [552, 66] width 6 height 3
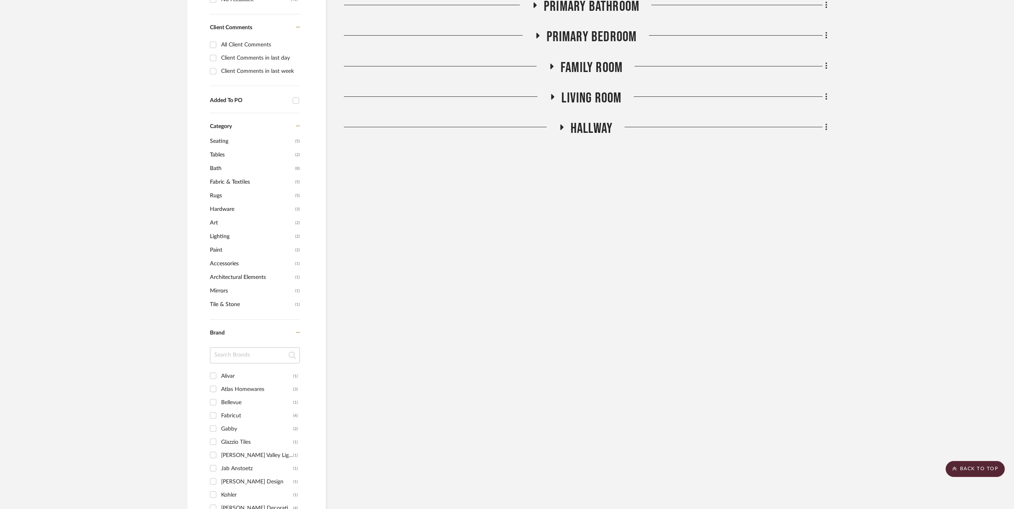
click at [549, 94] on icon at bounding box center [553, 97] width 10 height 6
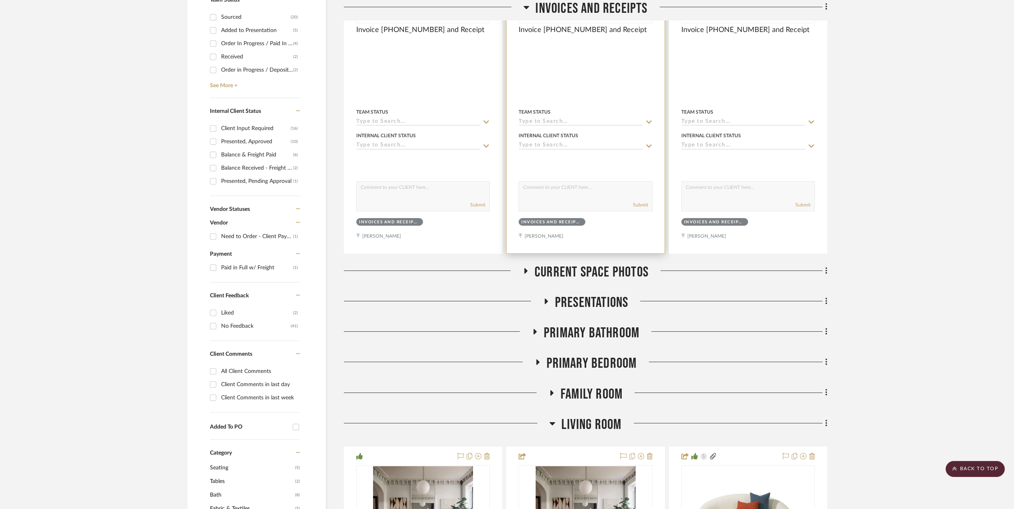
scroll to position [373, 0]
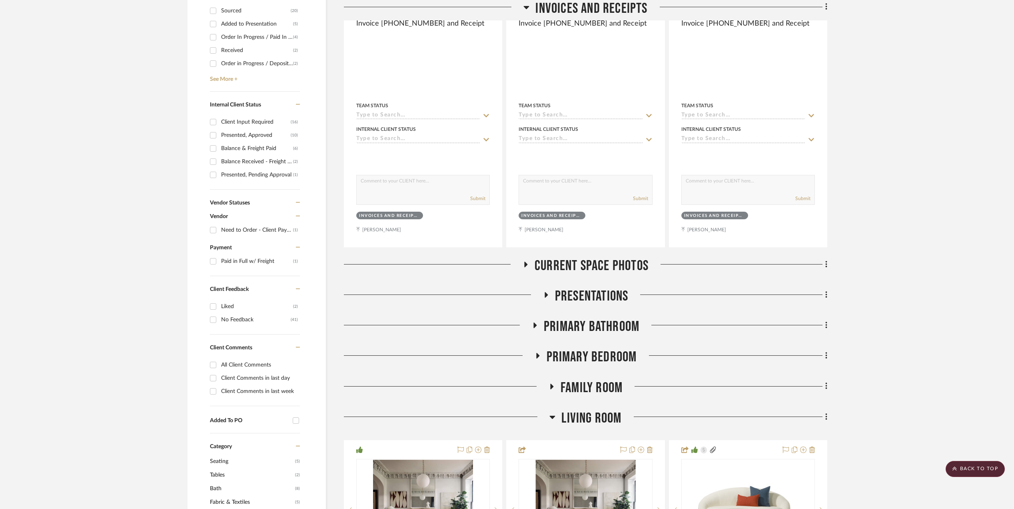
click at [535, 322] on icon at bounding box center [534, 325] width 3 height 6
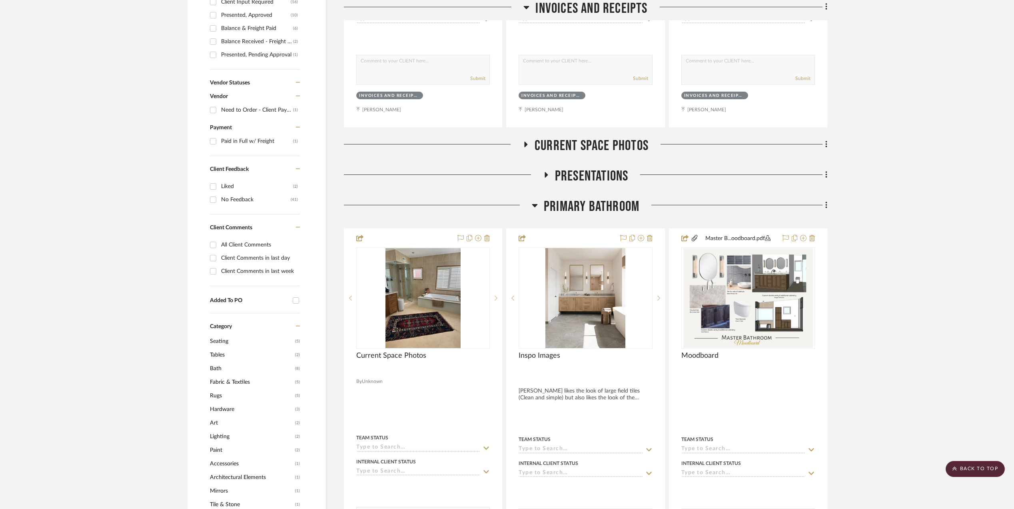
scroll to position [640, 0]
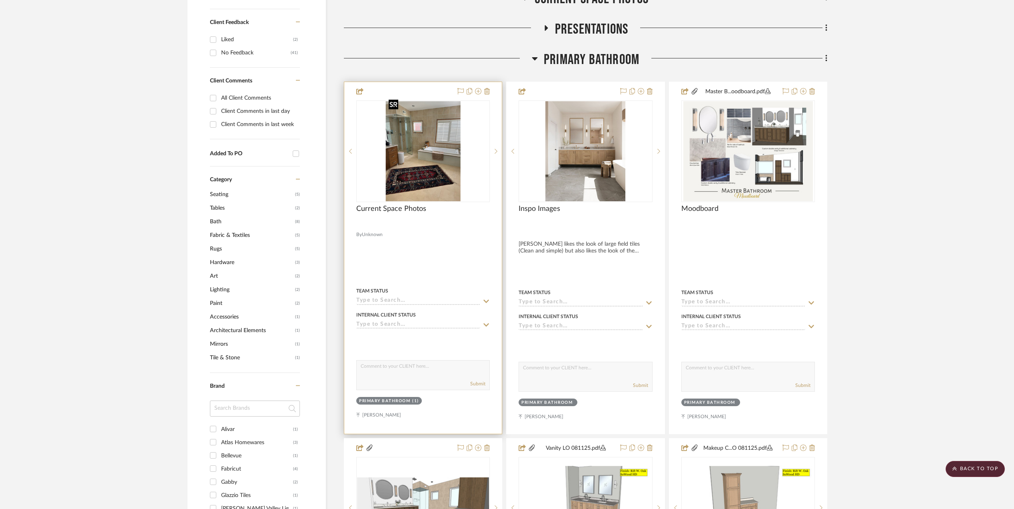
click at [0, 0] on img at bounding box center [0, 0] width 0 height 0
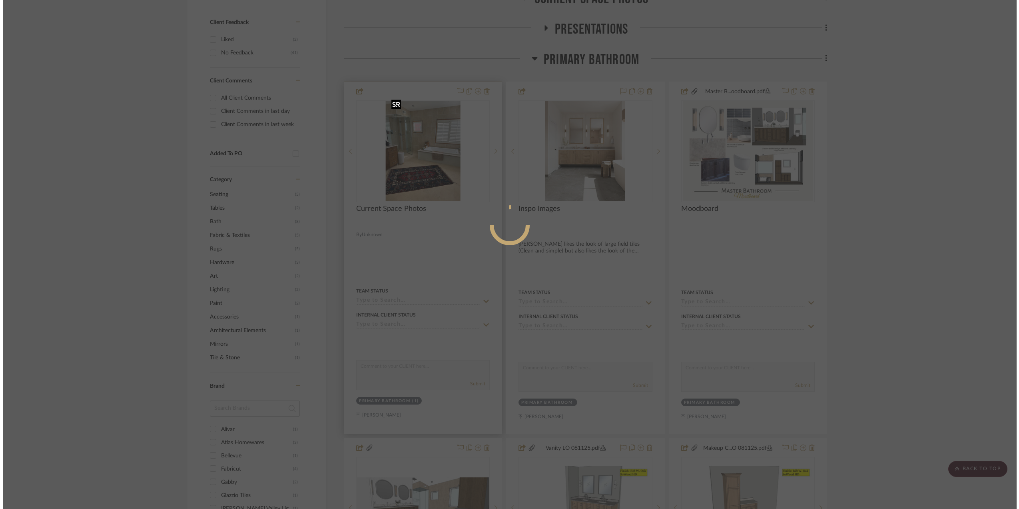
scroll to position [0, 0]
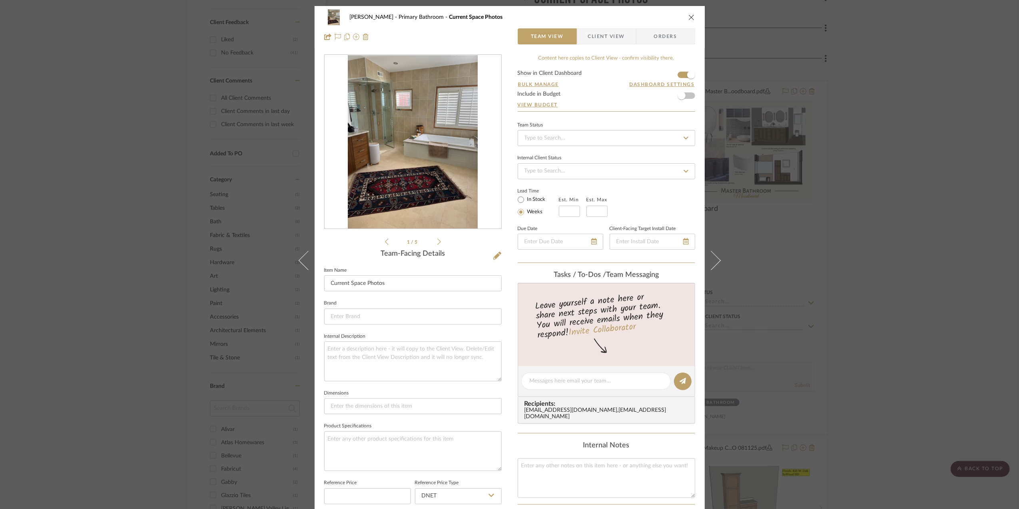
click at [396, 164] on img "0" at bounding box center [413, 142] width 130 height 174
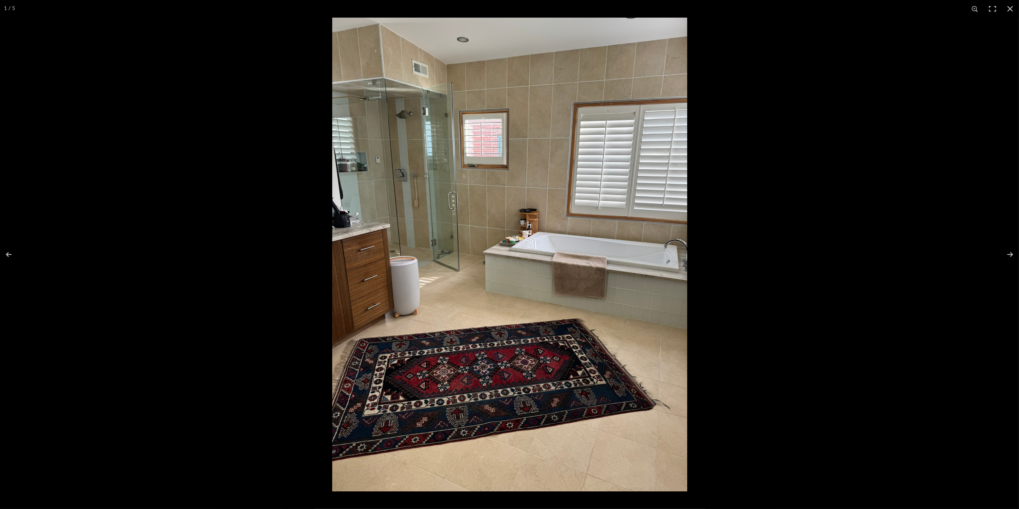
click at [514, 261] on img at bounding box center [509, 254] width 355 height 473
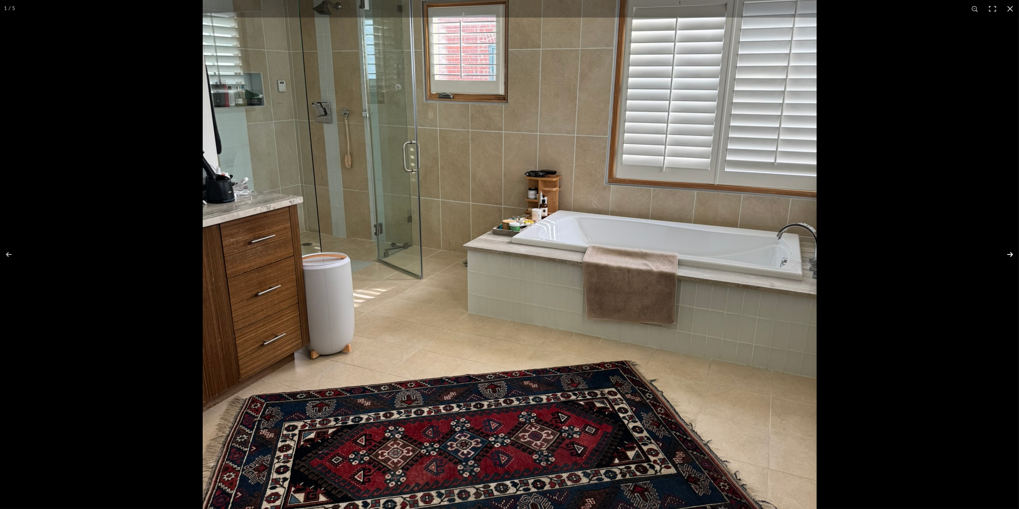
click at [1011, 252] on button at bounding box center [1005, 254] width 28 height 40
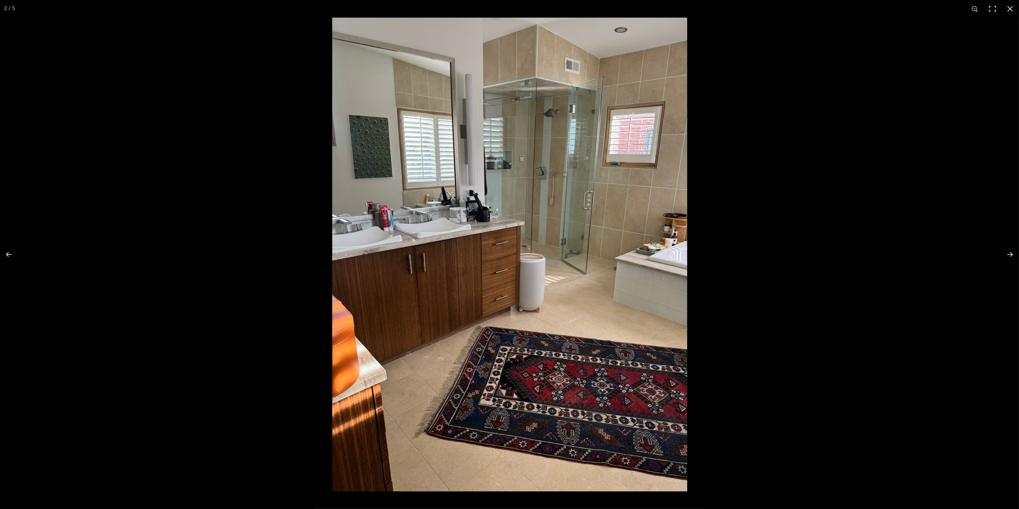
click at [464, 241] on img at bounding box center [509, 254] width 355 height 473
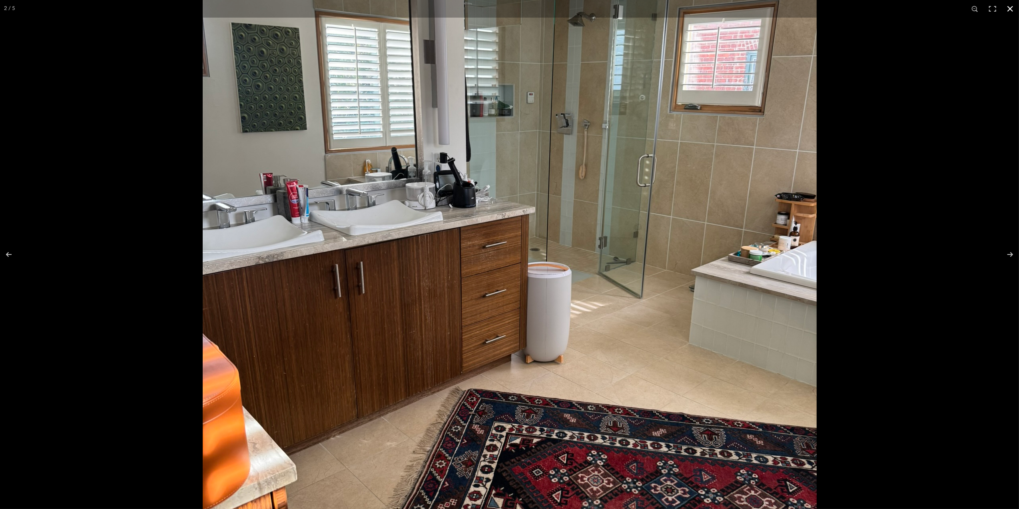
click at [1008, 7] on button at bounding box center [1010, 9] width 18 height 18
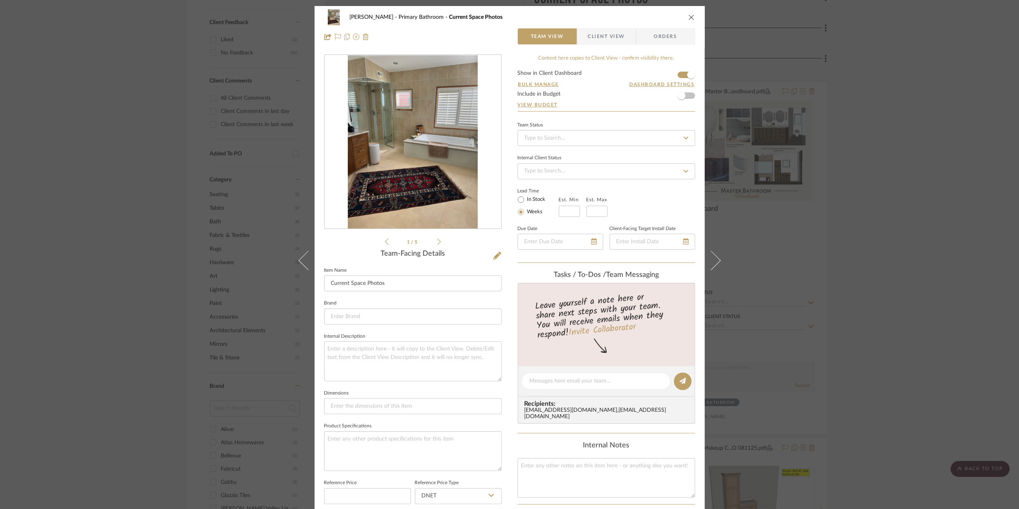
click at [389, 180] on img "0" at bounding box center [413, 142] width 130 height 174
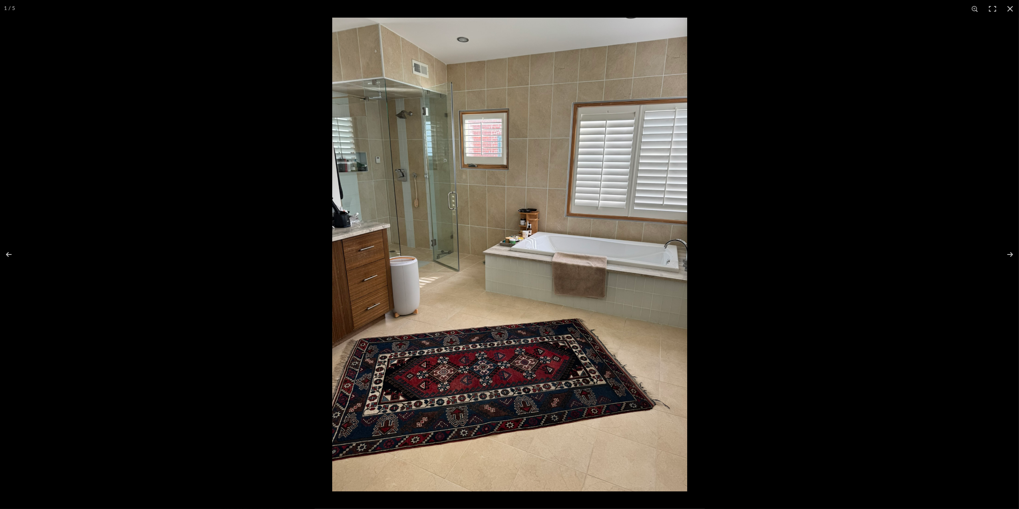
click at [349, 269] on img at bounding box center [509, 254] width 355 height 473
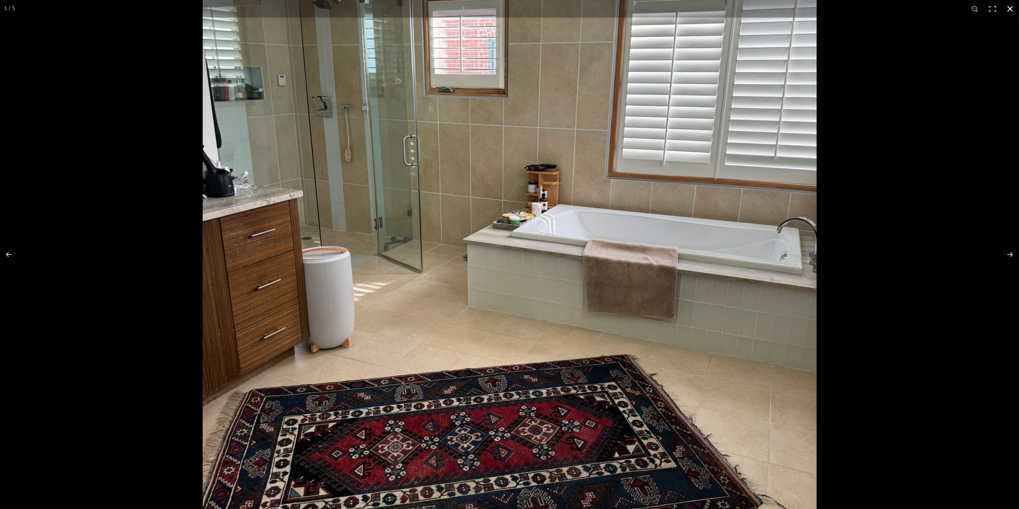
click at [1011, 10] on button at bounding box center [1010, 9] width 18 height 18
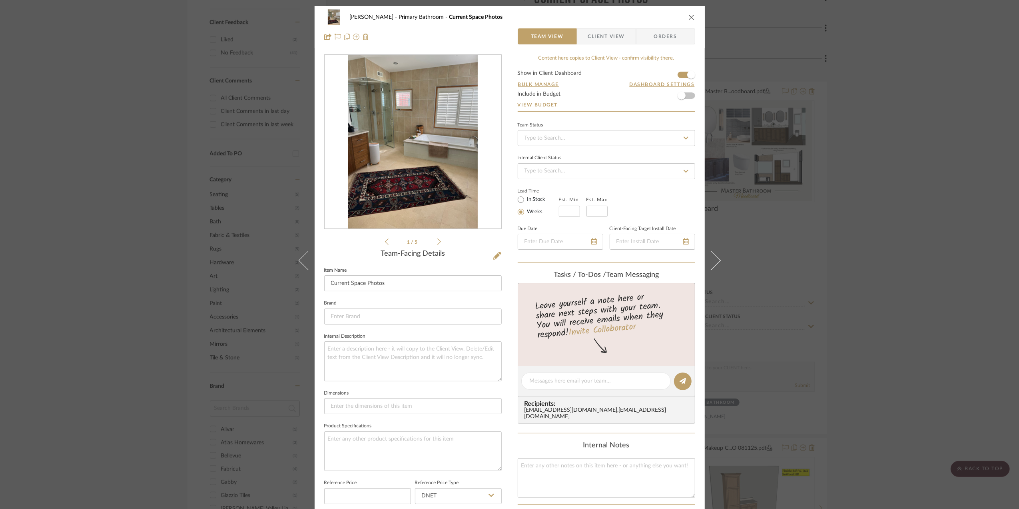
click at [880, 108] on div "[PERSON_NAME] Primary Bathroom Current Space Photos Team View Client View Order…" at bounding box center [509, 254] width 1019 height 509
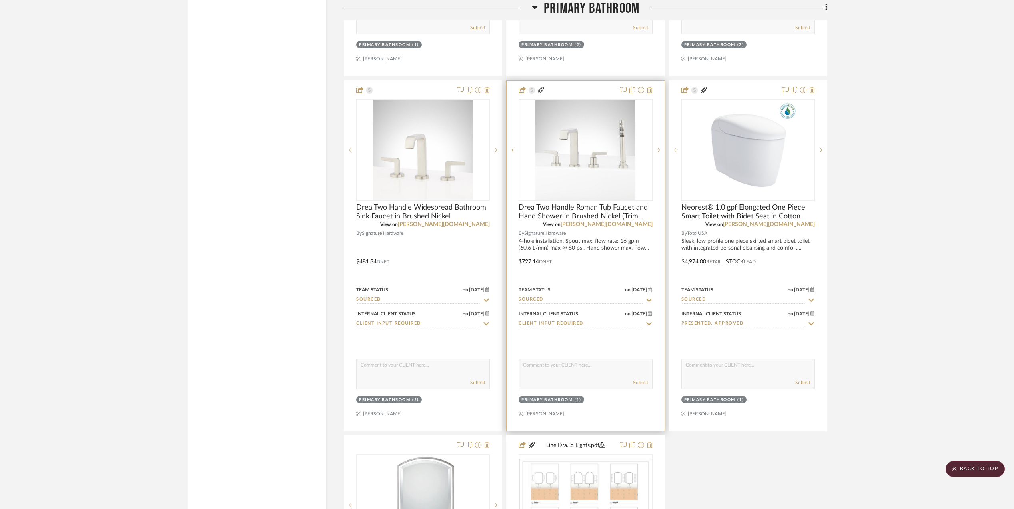
scroll to position [2719, 0]
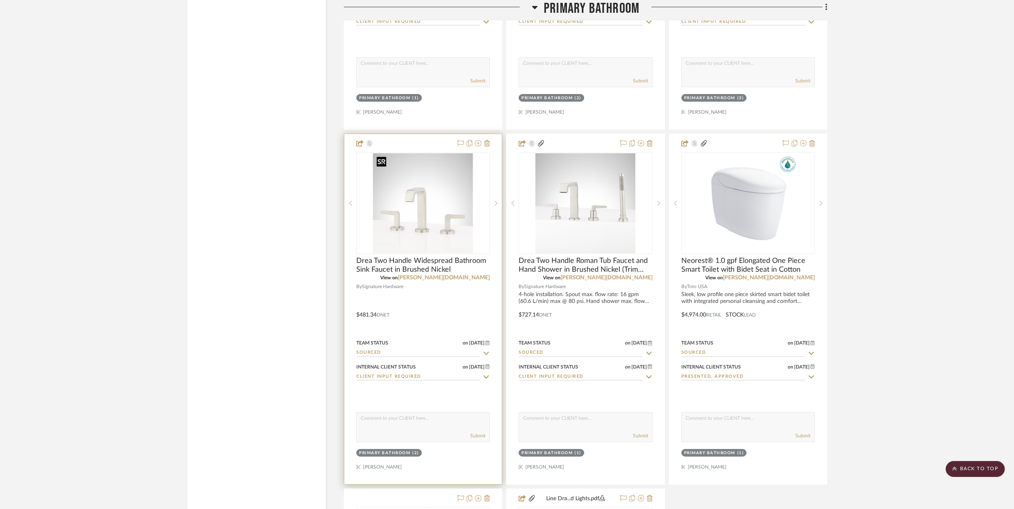
click at [425, 217] on img "0" at bounding box center [423, 203] width 100 height 100
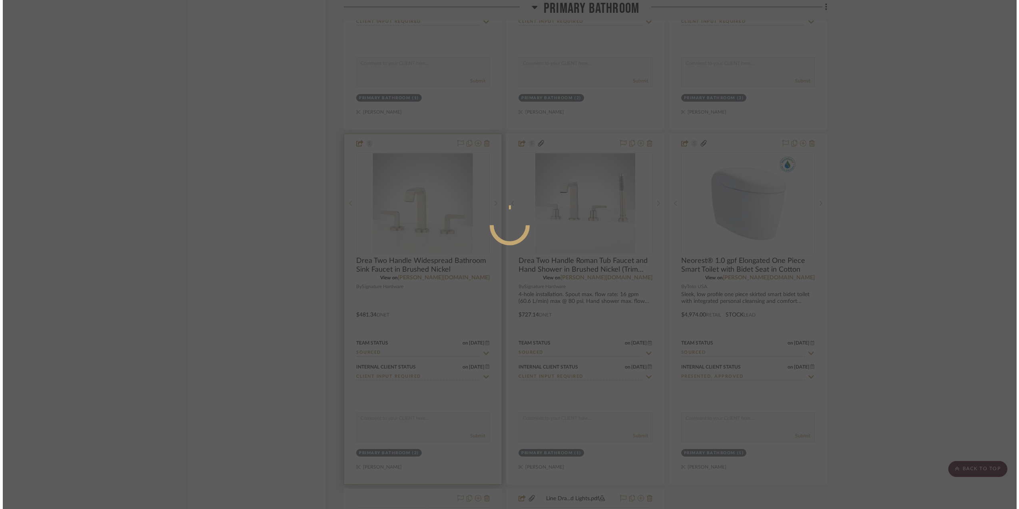
scroll to position [0, 0]
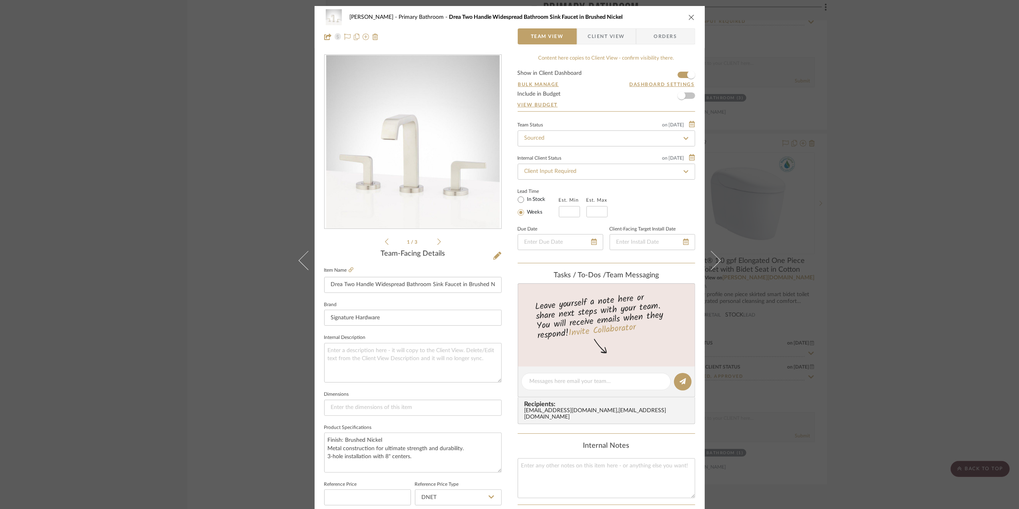
click at [417, 159] on img "0" at bounding box center [413, 142] width 174 height 174
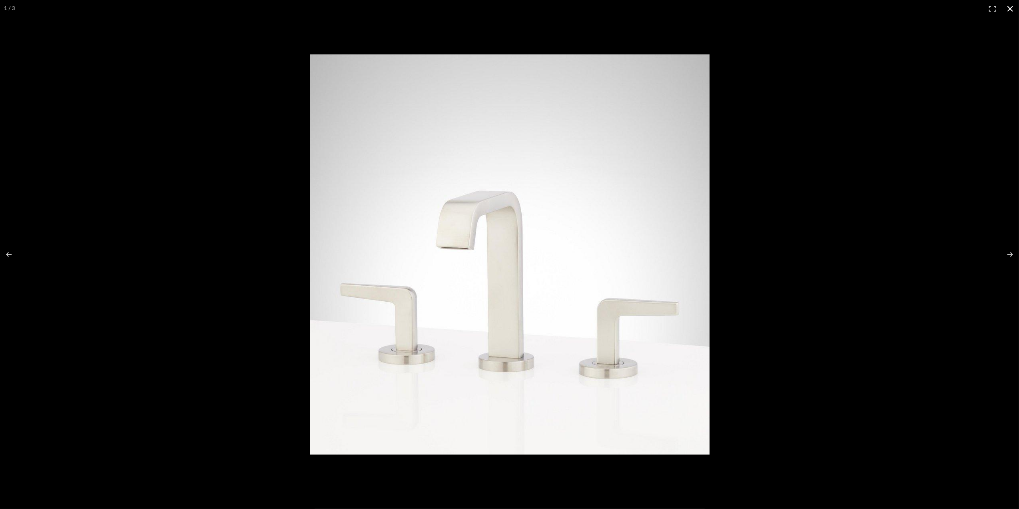
click at [1009, 8] on button at bounding box center [1010, 9] width 18 height 18
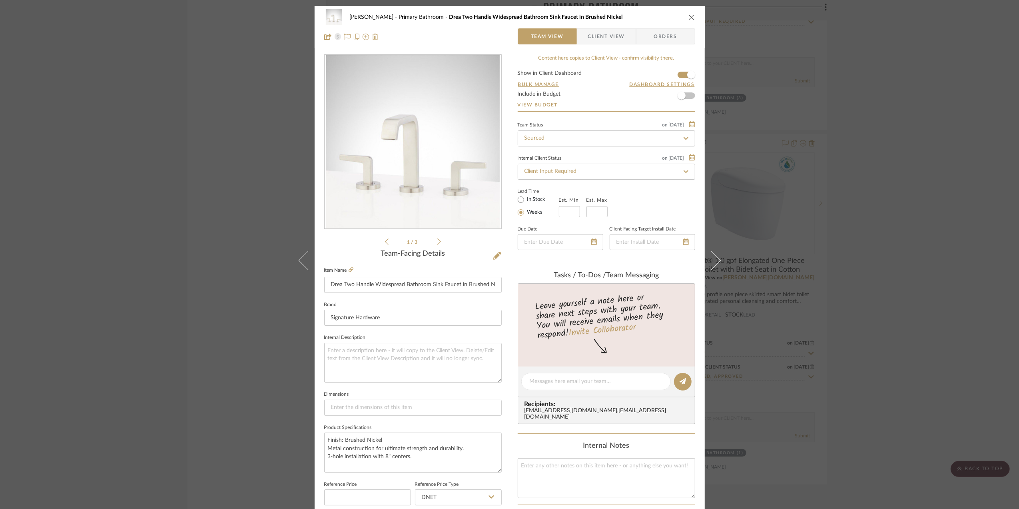
click at [880, 256] on div "[PERSON_NAME] Primary Bathroom Drea Two Handle Widespread Bathroom Sink Faucet …" at bounding box center [509, 254] width 1019 height 509
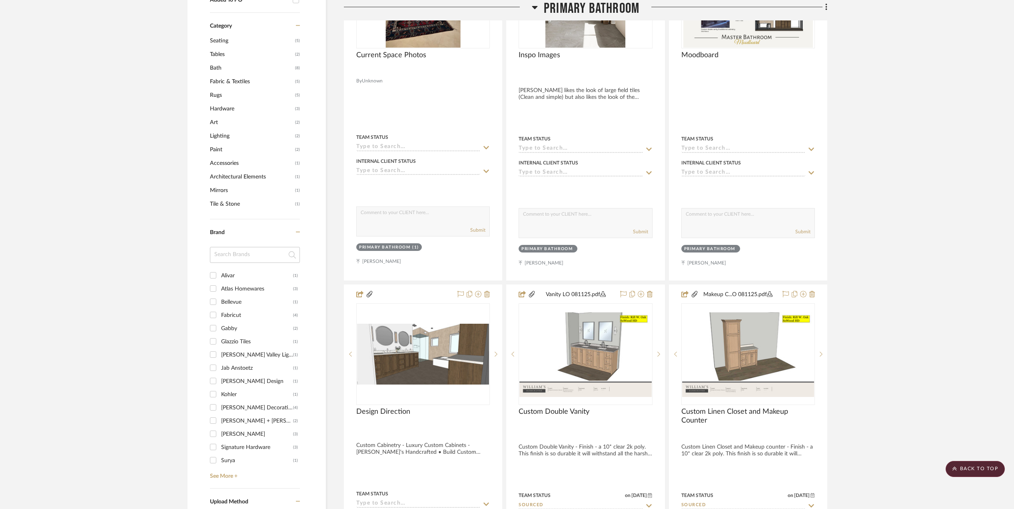
scroll to position [586, 0]
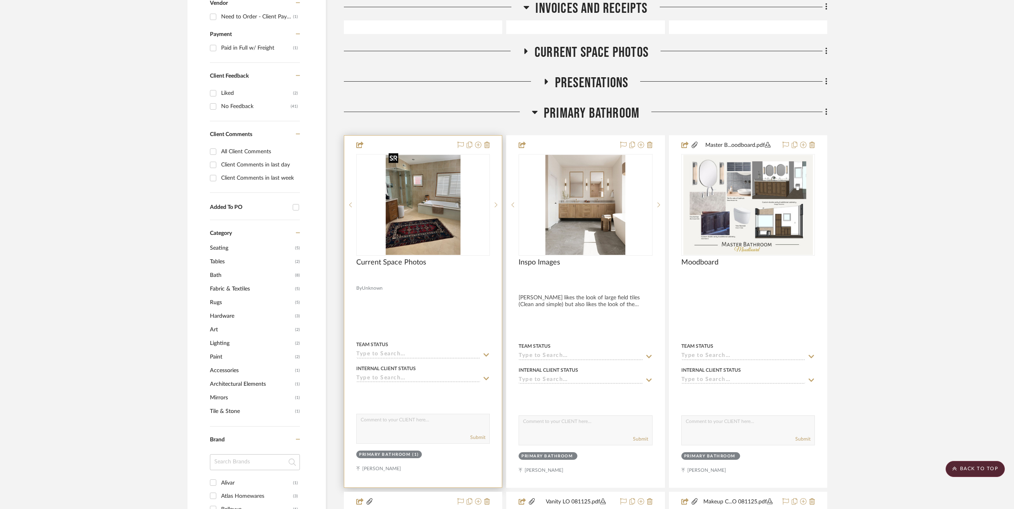
click at [397, 170] on img "0" at bounding box center [422, 205] width 75 height 100
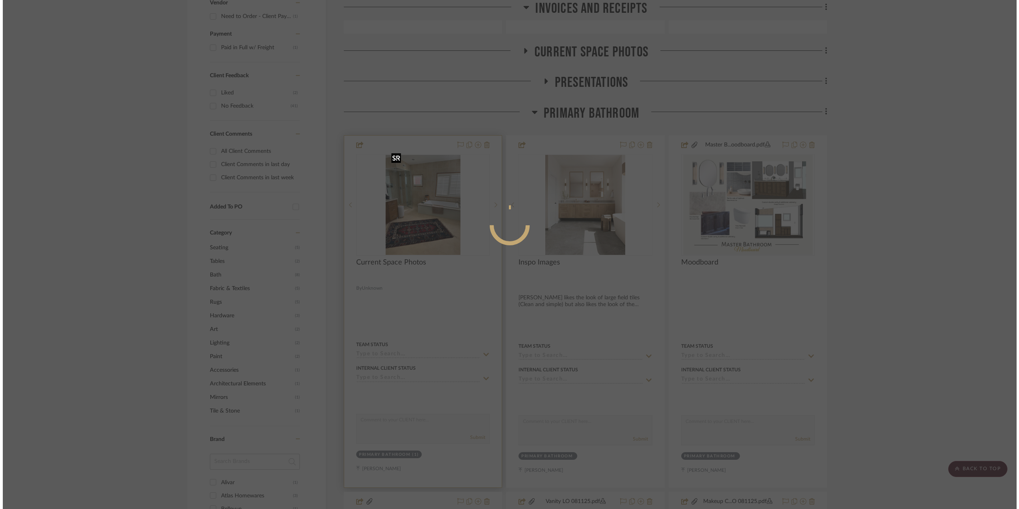
scroll to position [0, 0]
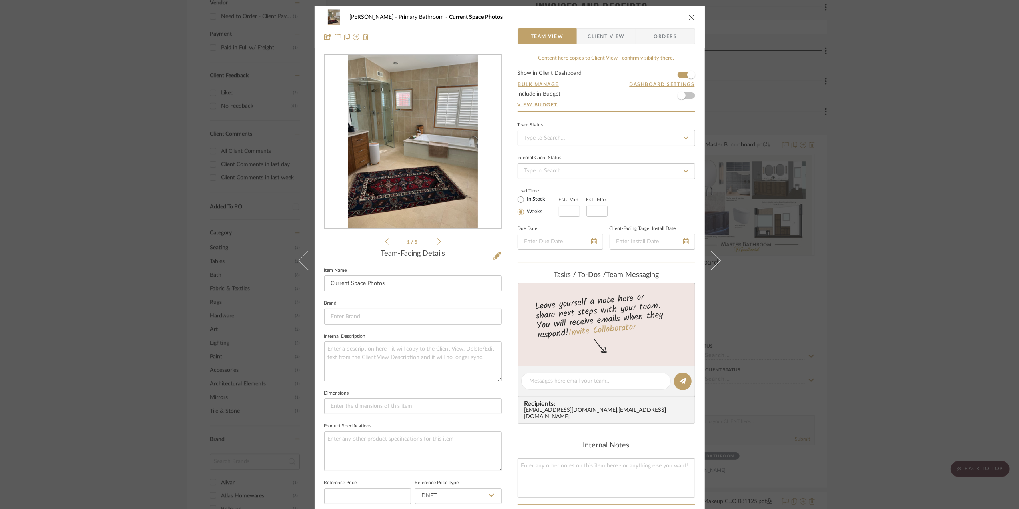
click at [397, 180] on img "0" at bounding box center [413, 142] width 130 height 174
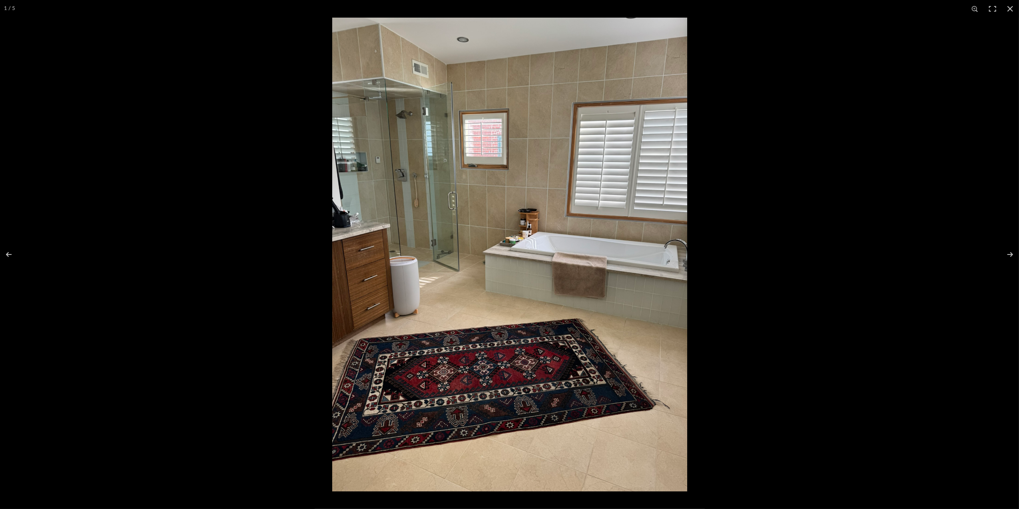
click at [392, 251] on img at bounding box center [509, 254] width 355 height 473
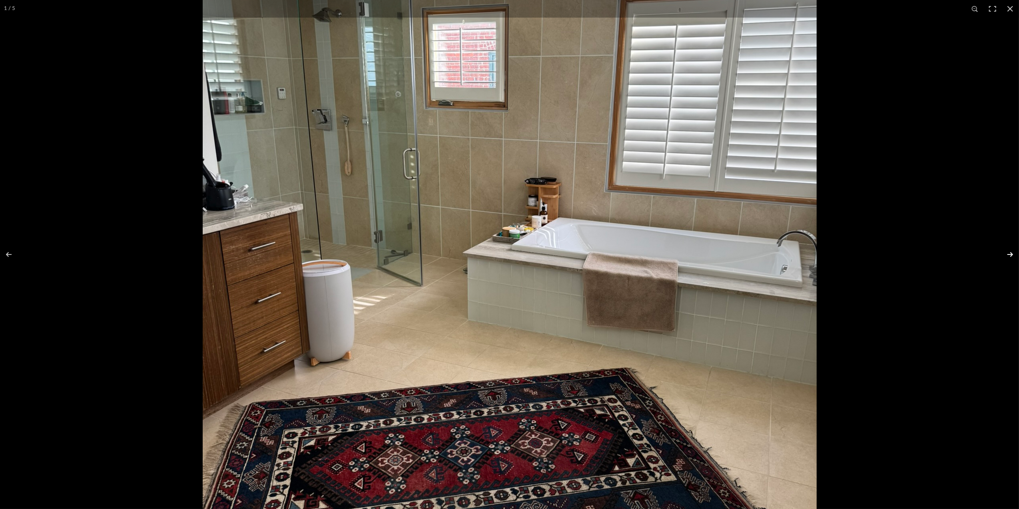
click at [1011, 255] on button at bounding box center [1005, 254] width 28 height 40
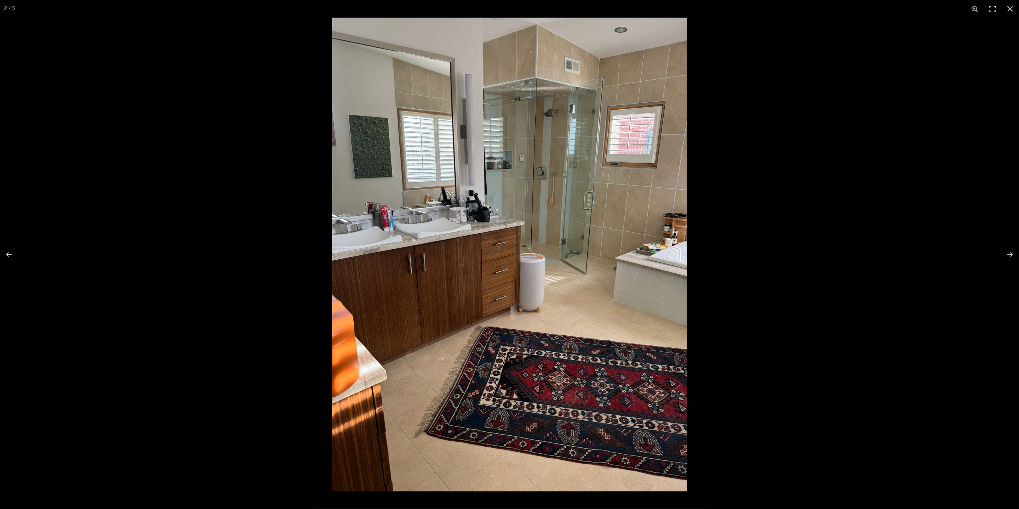
click at [401, 224] on img at bounding box center [509, 254] width 355 height 473
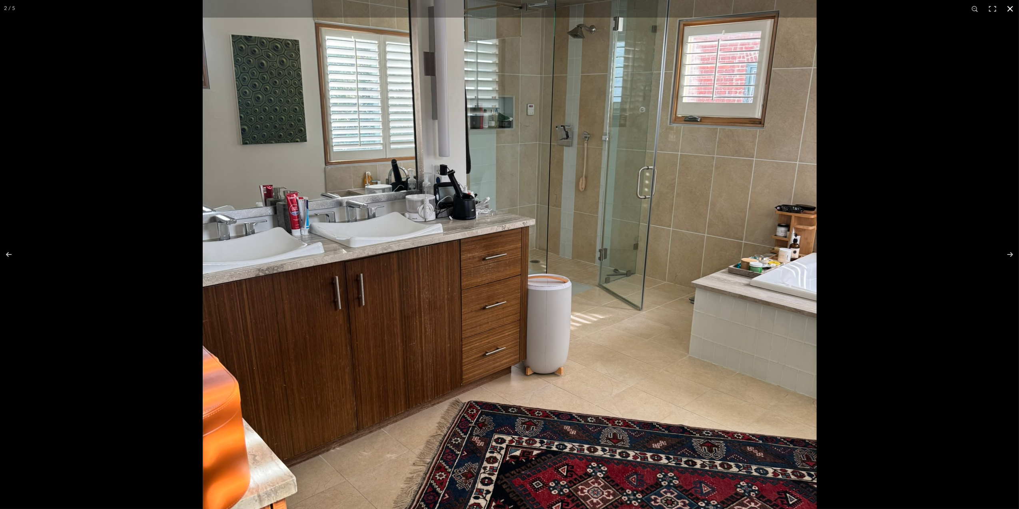
click at [902, 102] on div at bounding box center [712, 120] width 1019 height 509
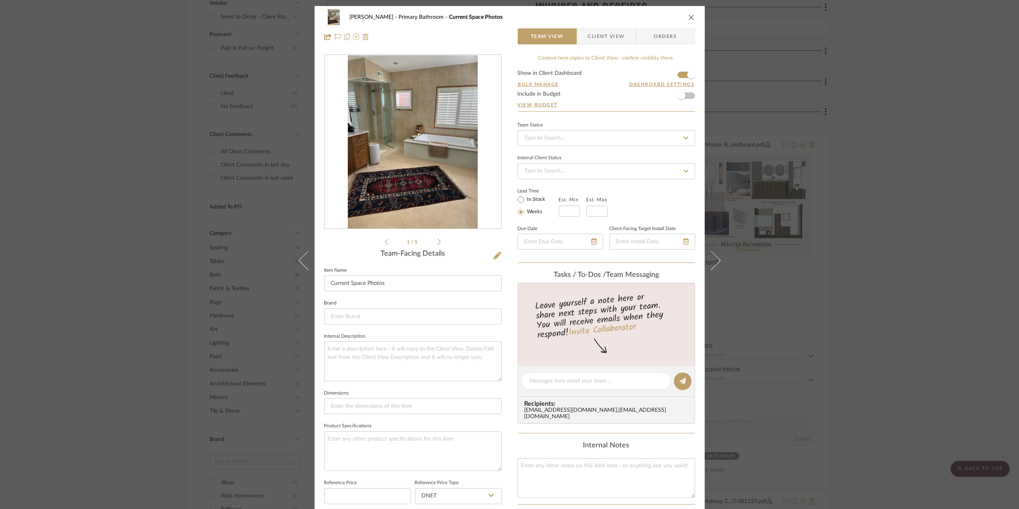
click at [886, 205] on div "[PERSON_NAME] Primary Bathroom Current Space Photos Team View Client View Order…" at bounding box center [509, 254] width 1019 height 509
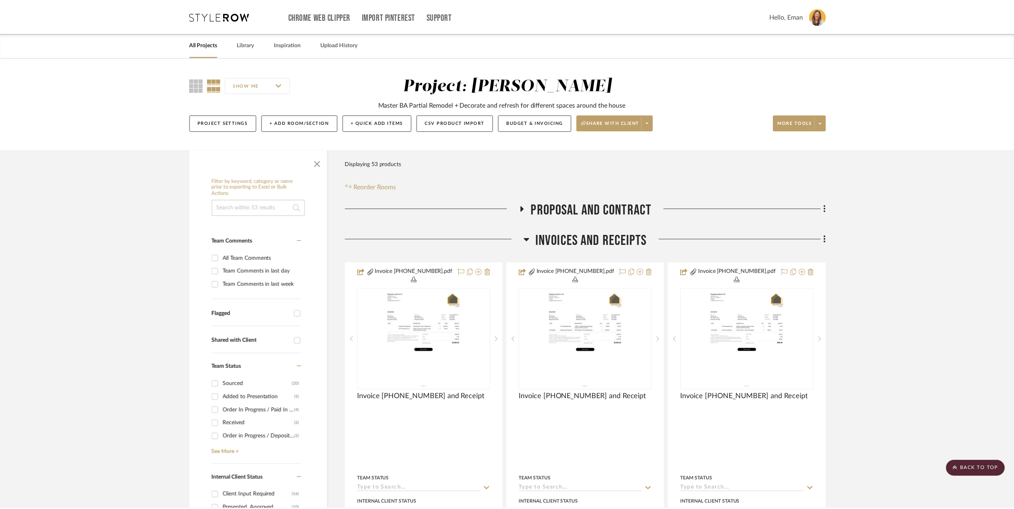
scroll to position [586, 0]
